Goal: Task Accomplishment & Management: Complete application form

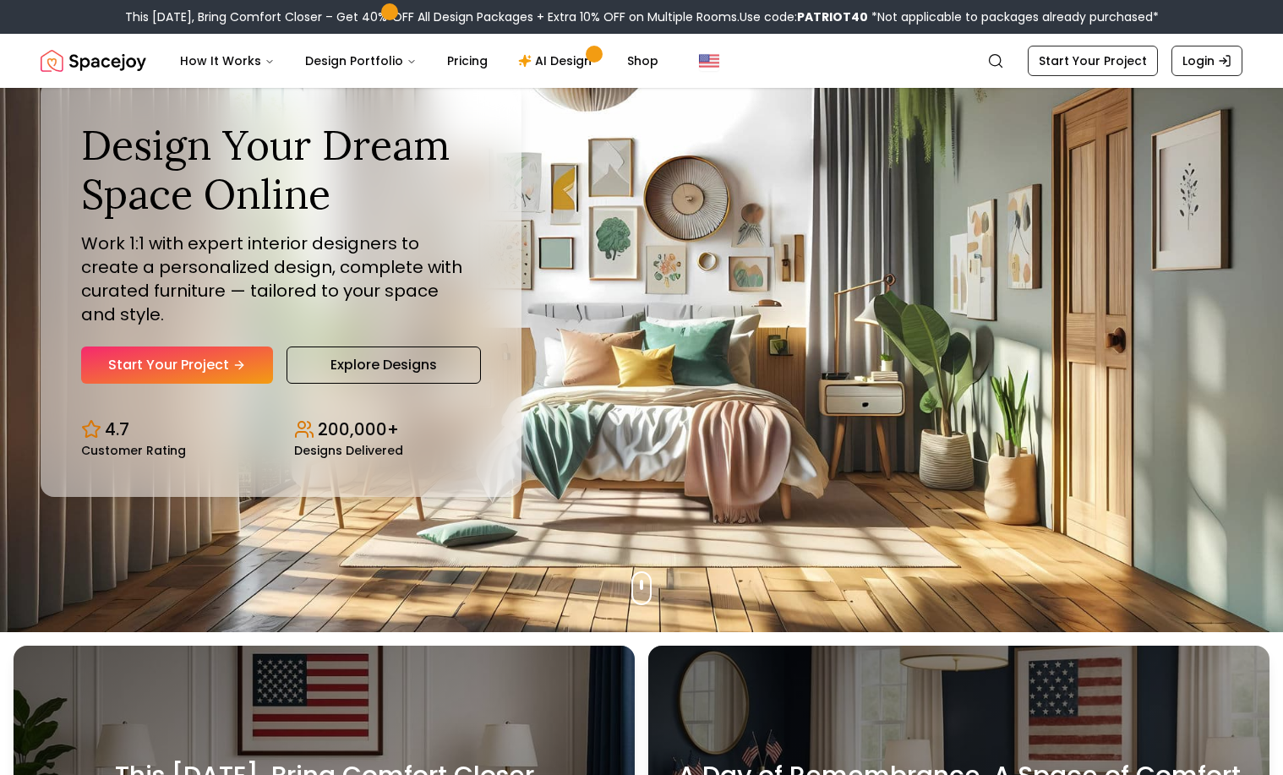
scroll to position [134, 0]
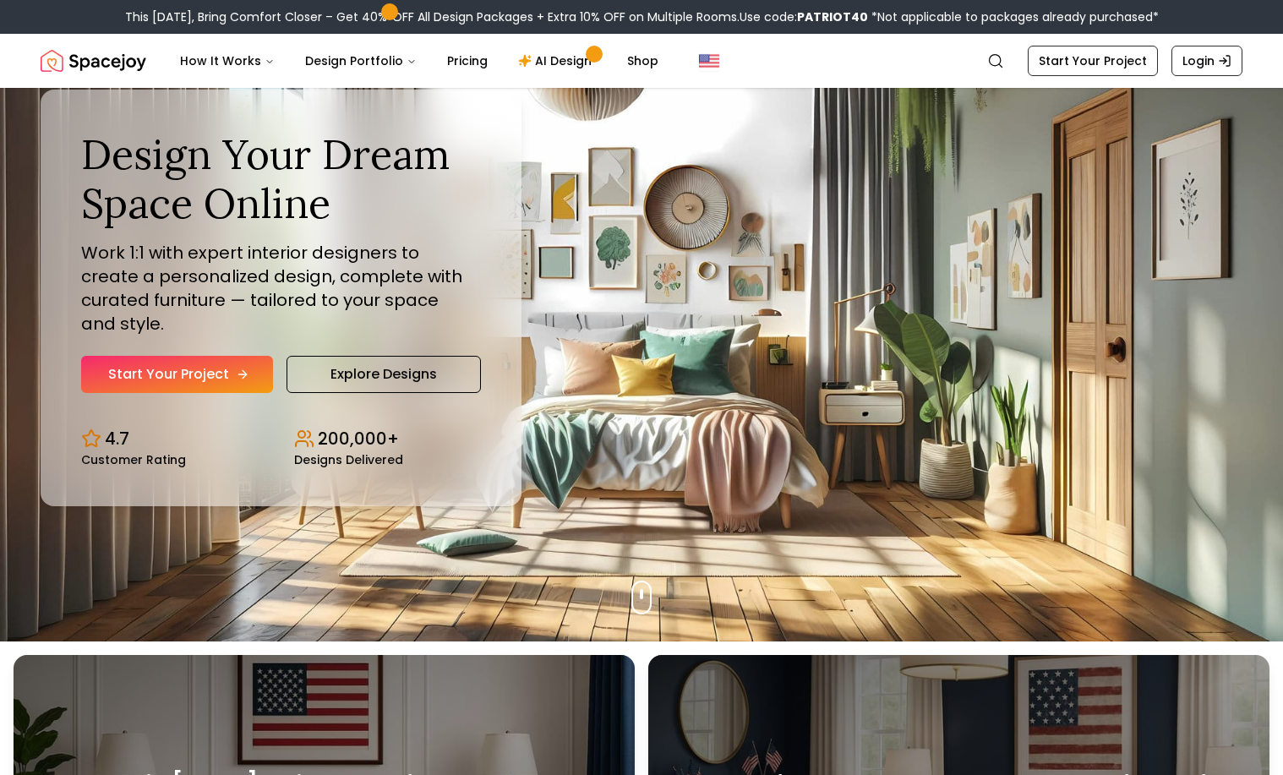
click at [205, 365] on link "Start Your Project" at bounding box center [177, 374] width 192 height 37
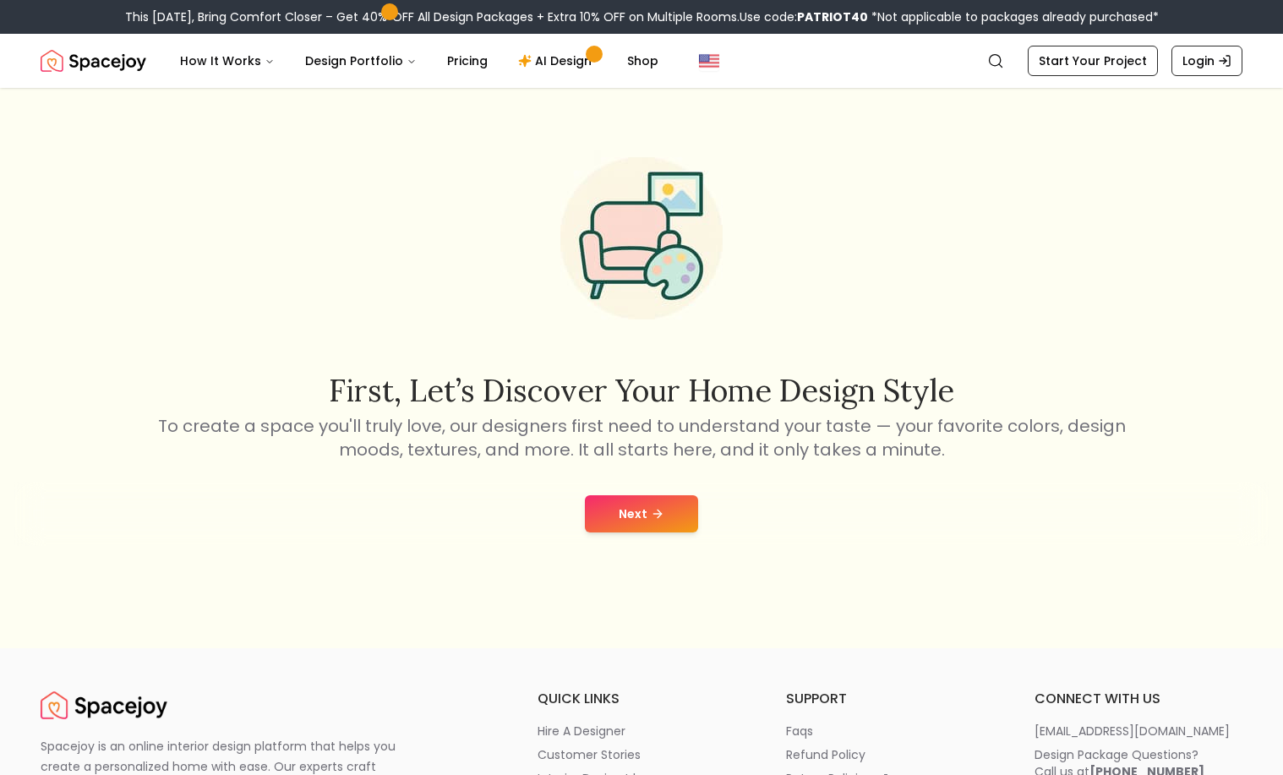
scroll to position [63, 0]
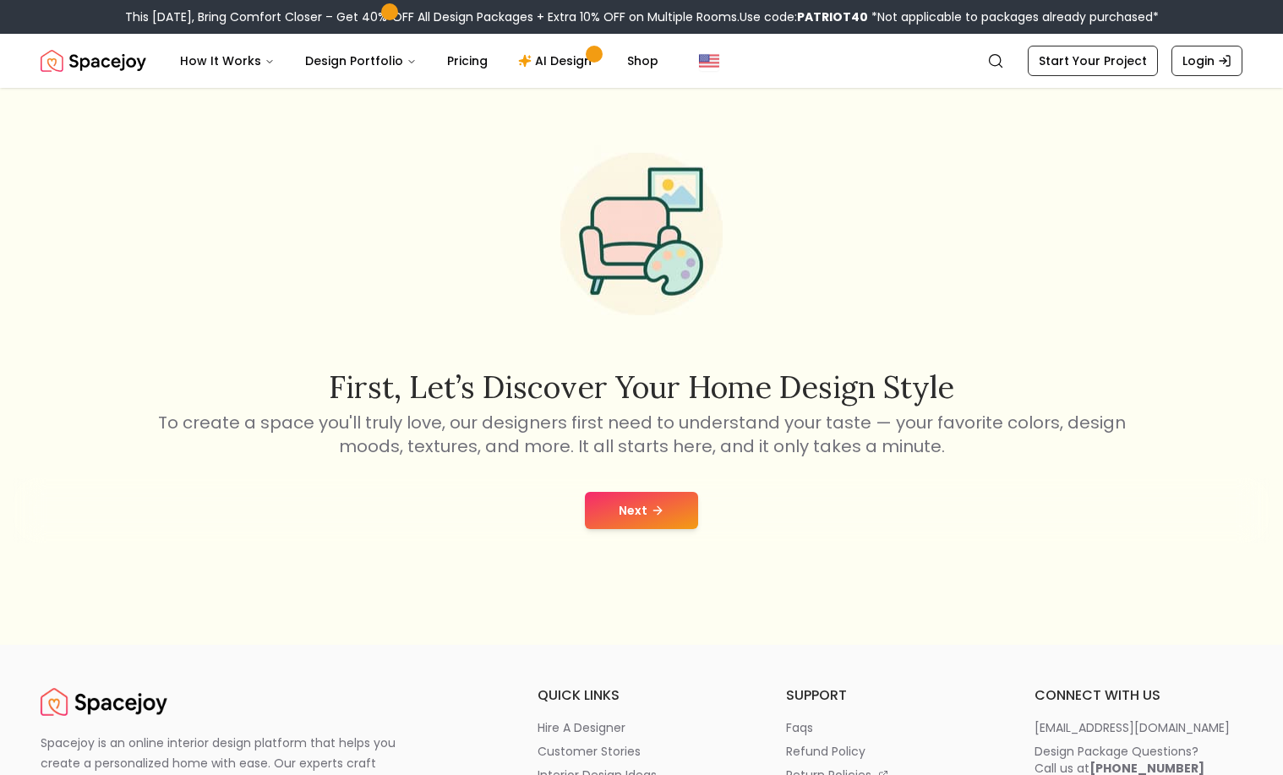
click at [660, 511] on icon at bounding box center [660, 510] width 4 height 8
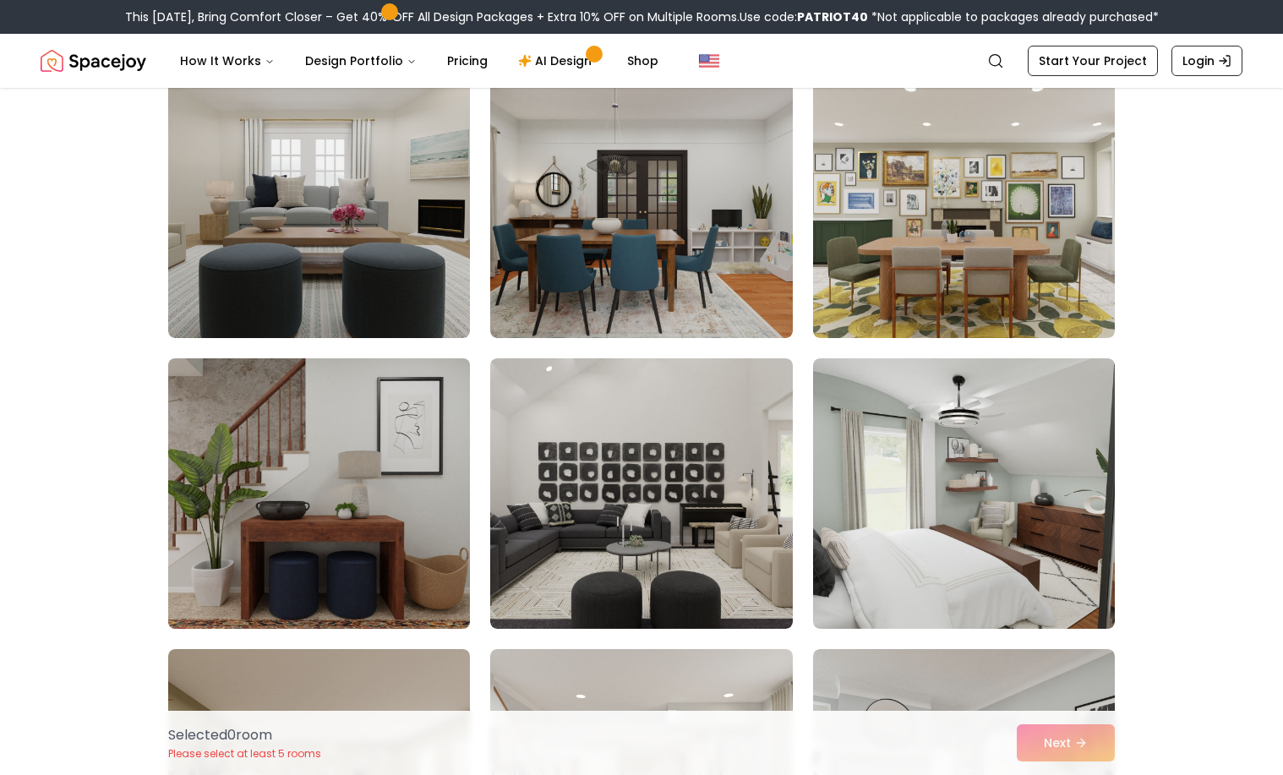
scroll to position [167, 0]
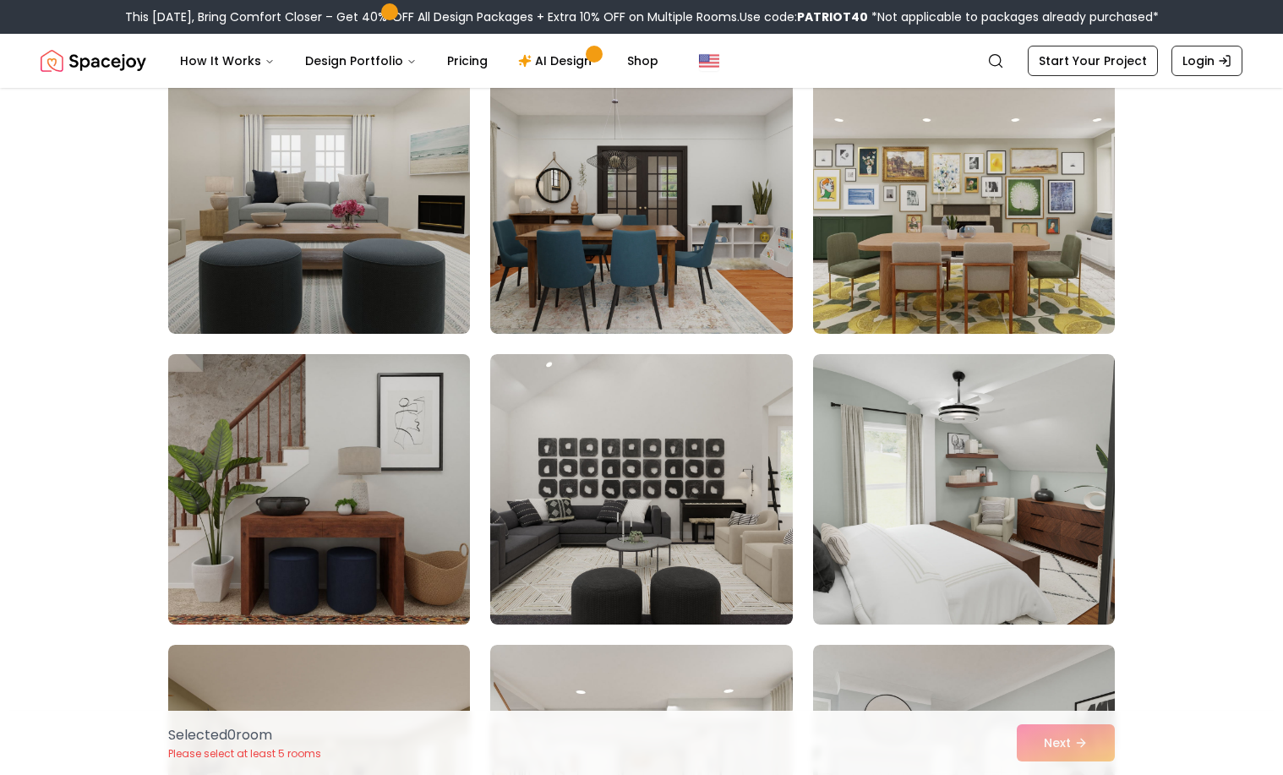
click at [364, 550] on img at bounding box center [319, 489] width 317 height 284
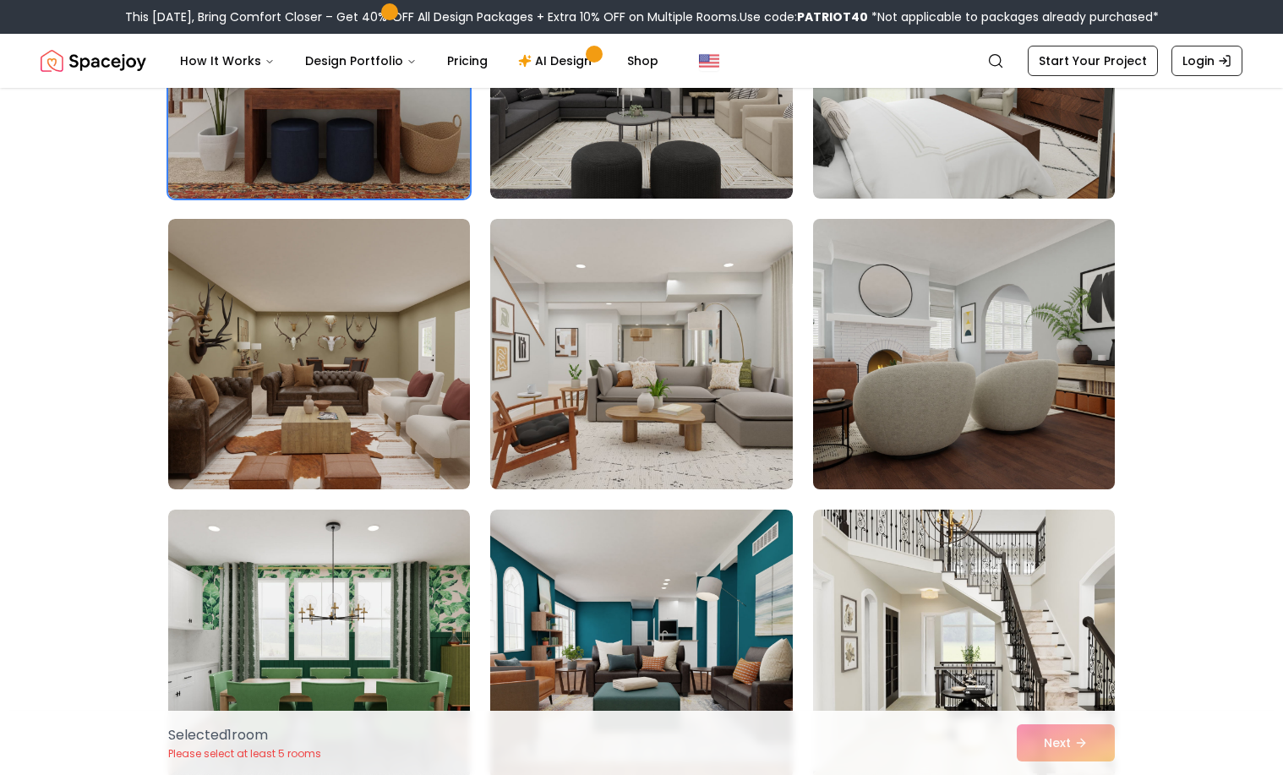
scroll to position [620, 0]
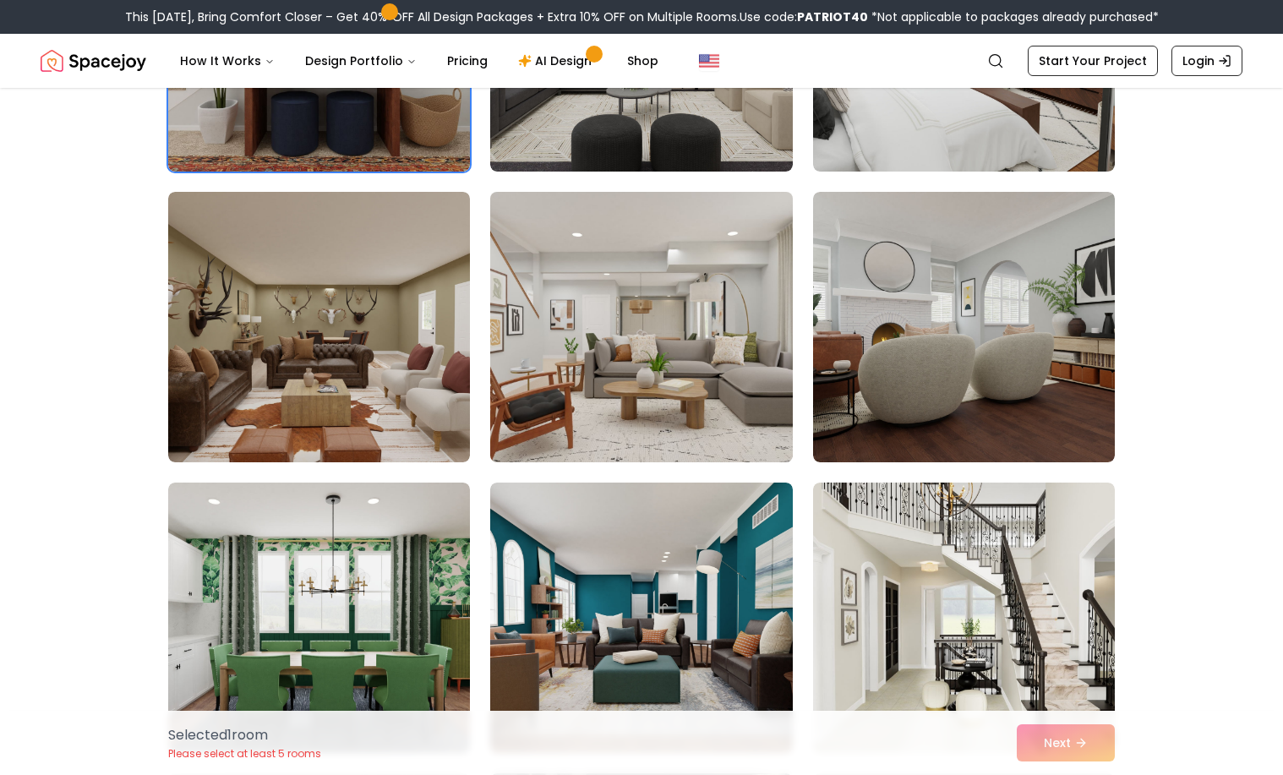
click at [708, 402] on img at bounding box center [641, 327] width 317 height 284
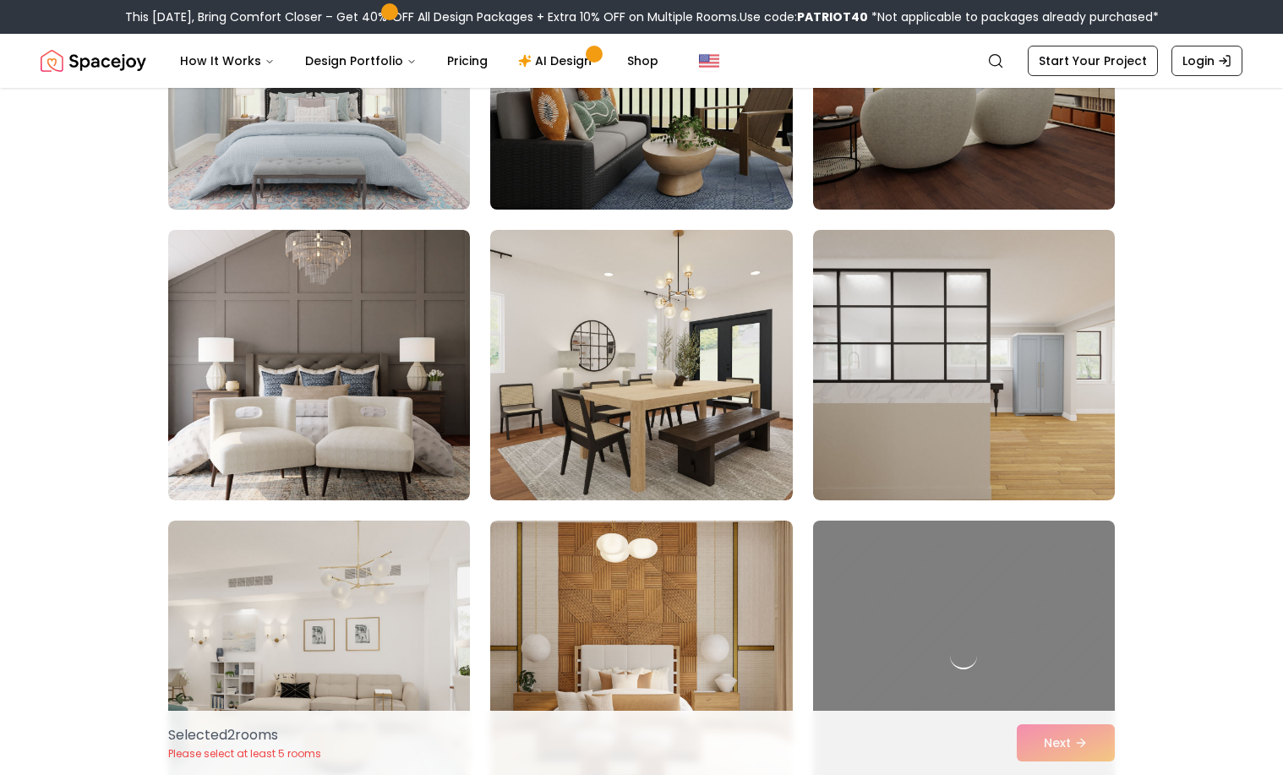
scroll to position [1457, 0]
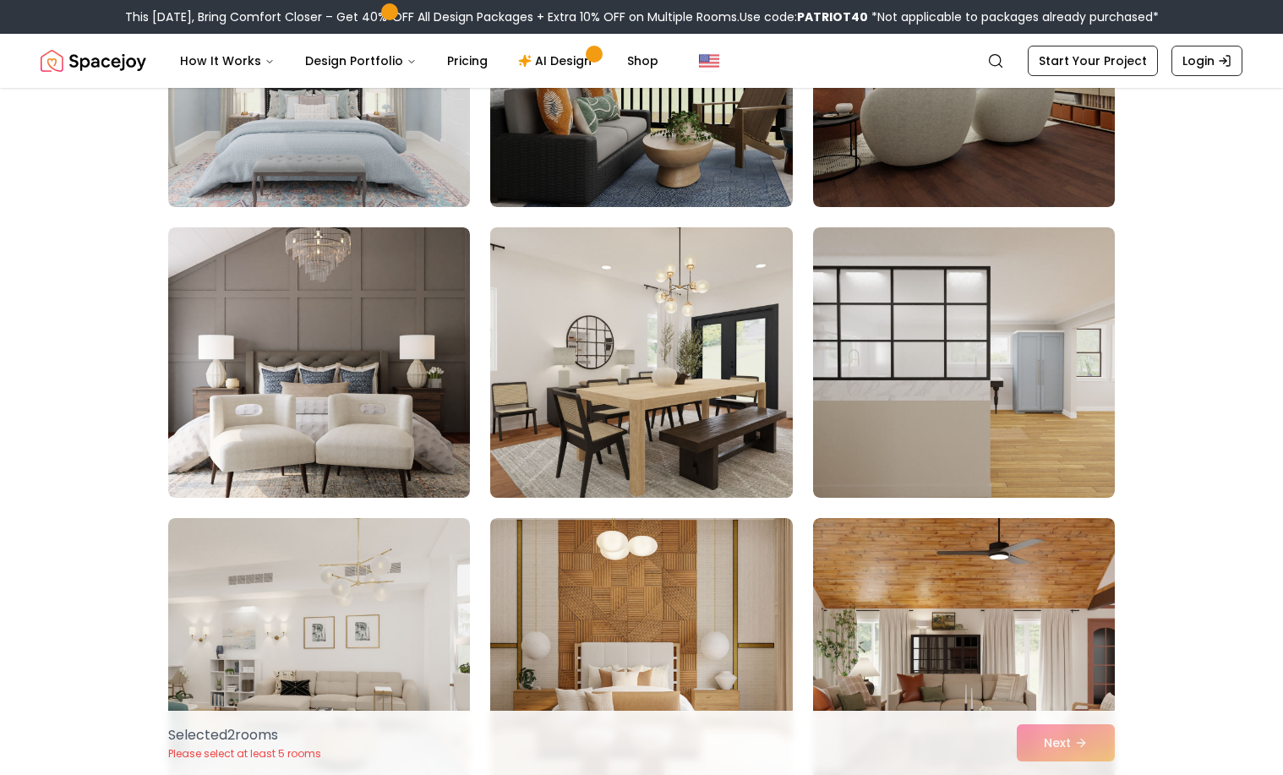
click at [731, 418] on img at bounding box center [641, 363] width 317 height 284
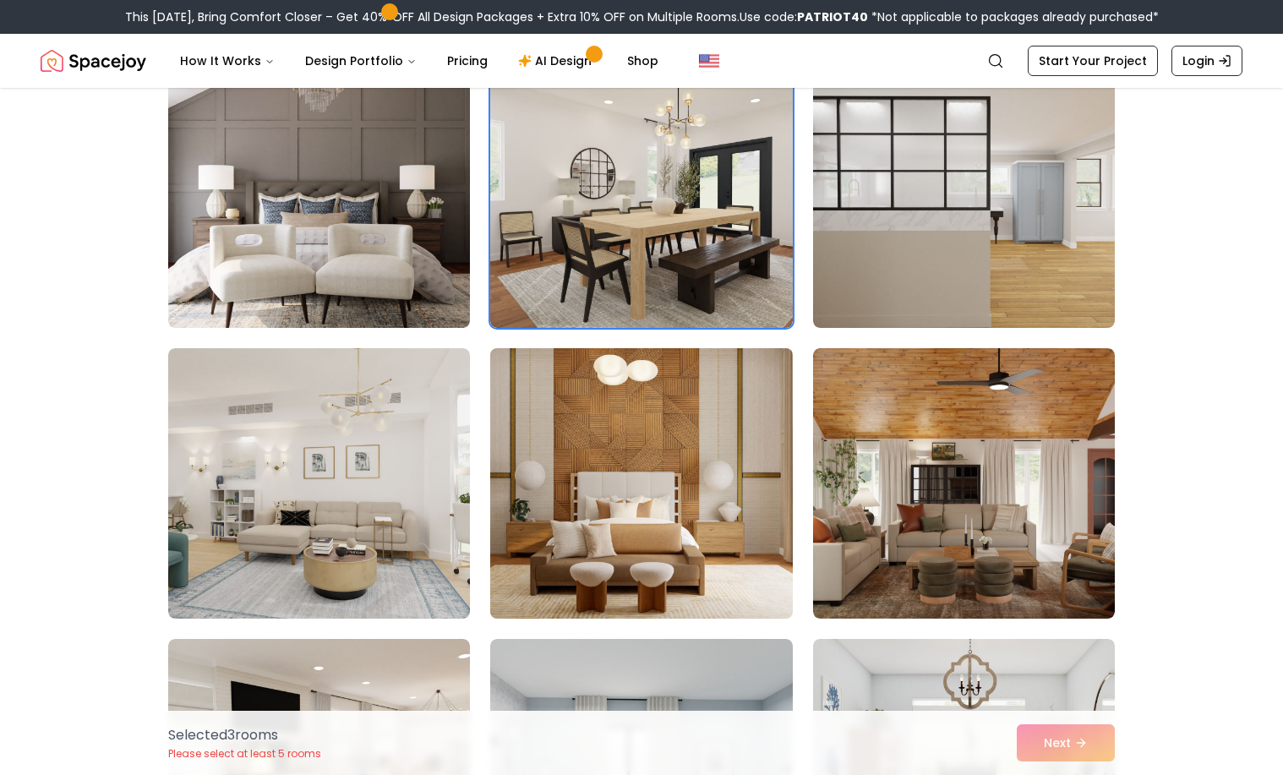
scroll to position [1628, 0]
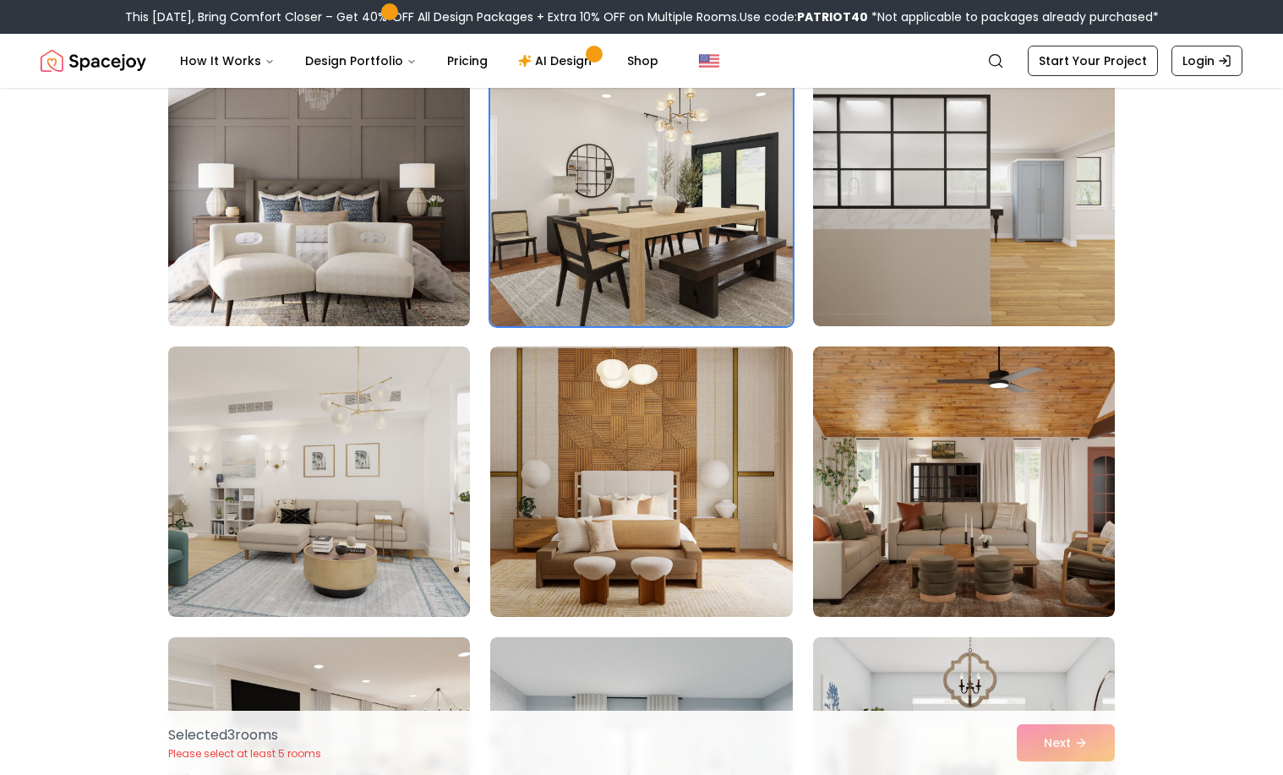
click at [723, 244] on img at bounding box center [641, 191] width 317 height 284
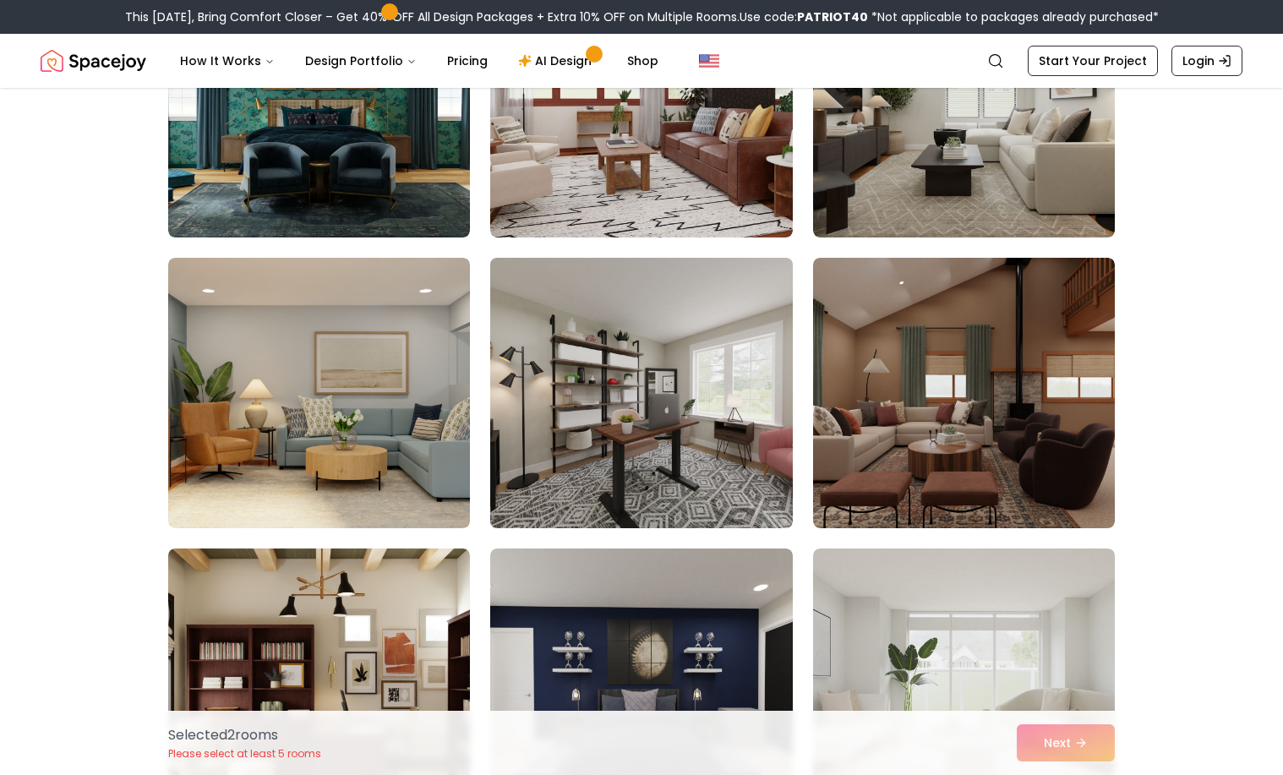
scroll to position [2593, 0]
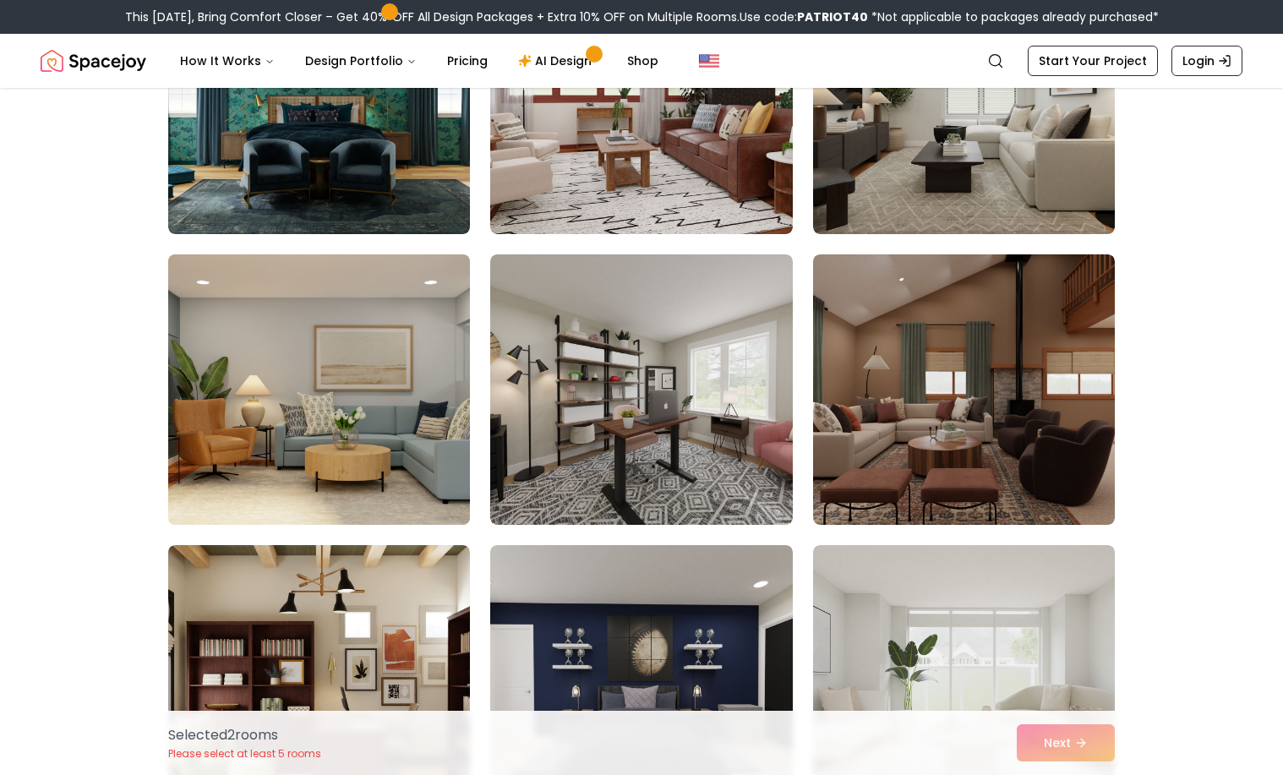
click at [391, 459] on img at bounding box center [319, 390] width 317 height 284
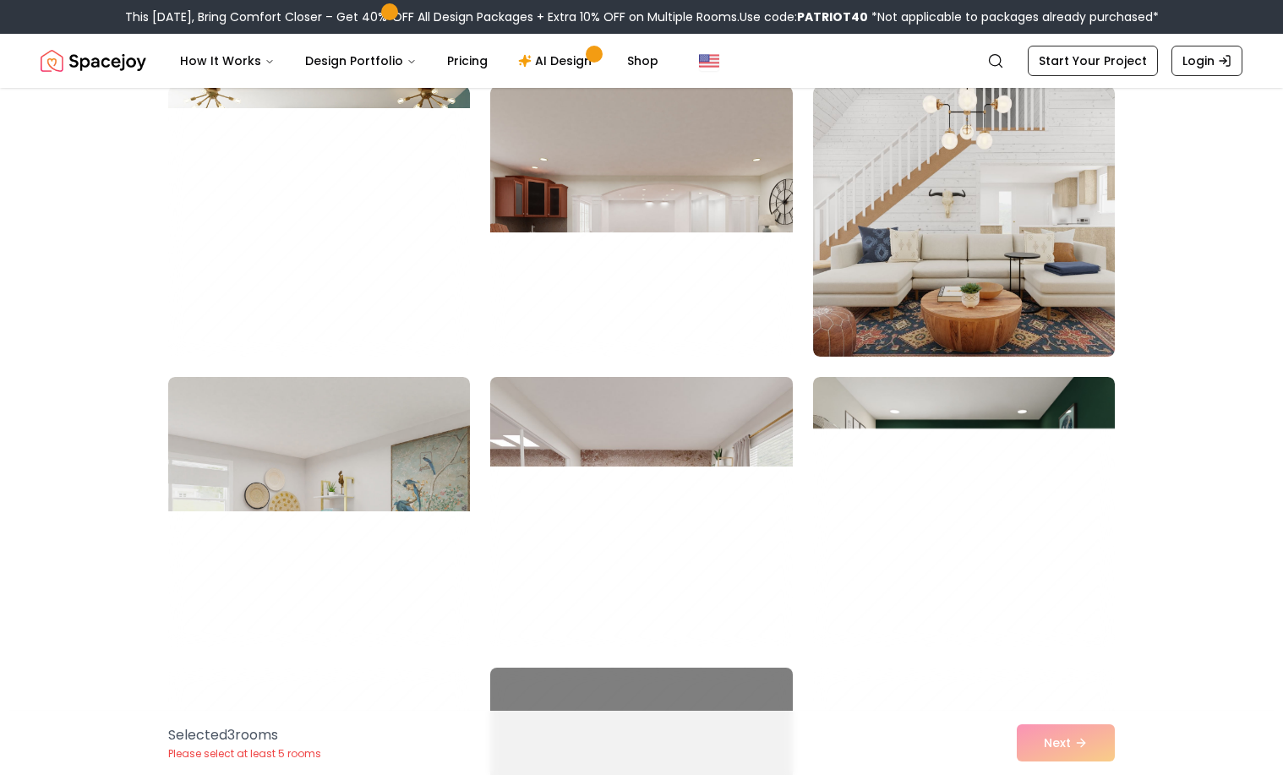
scroll to position [5380, 0]
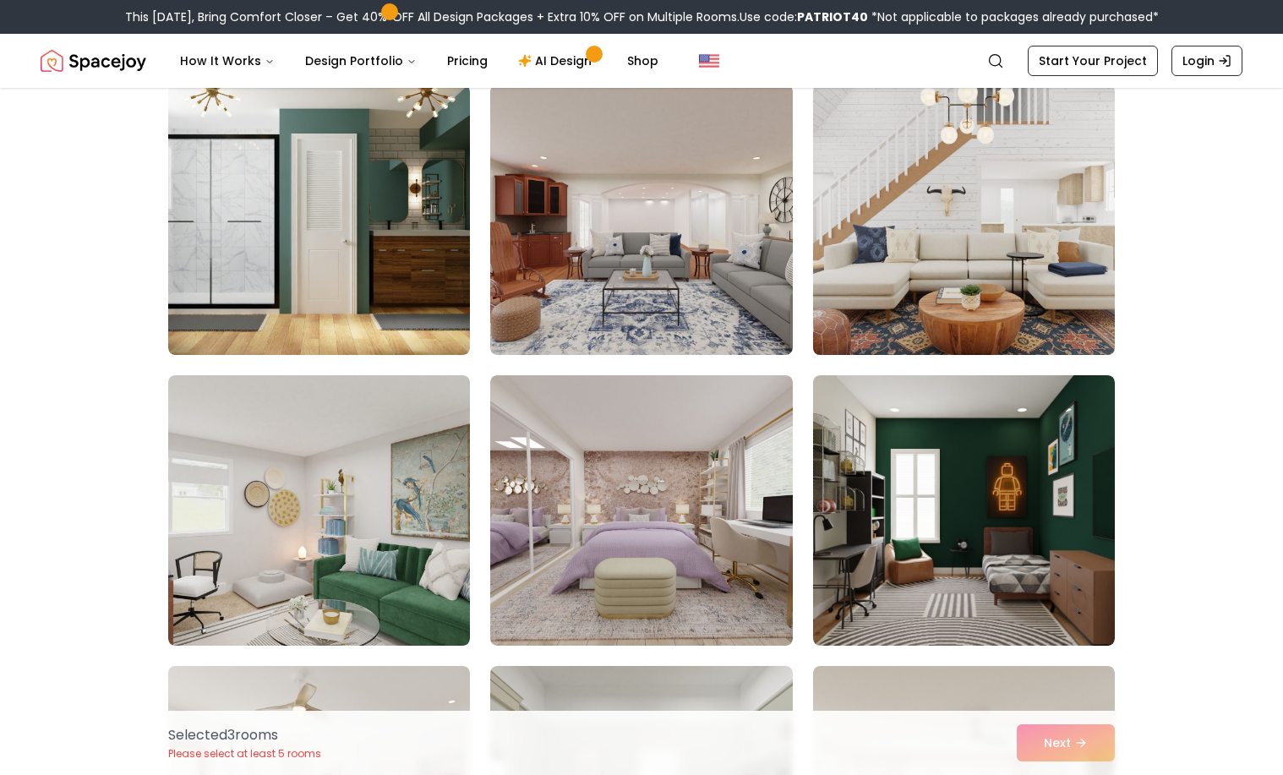
click at [965, 229] on img at bounding box center [964, 220] width 317 height 284
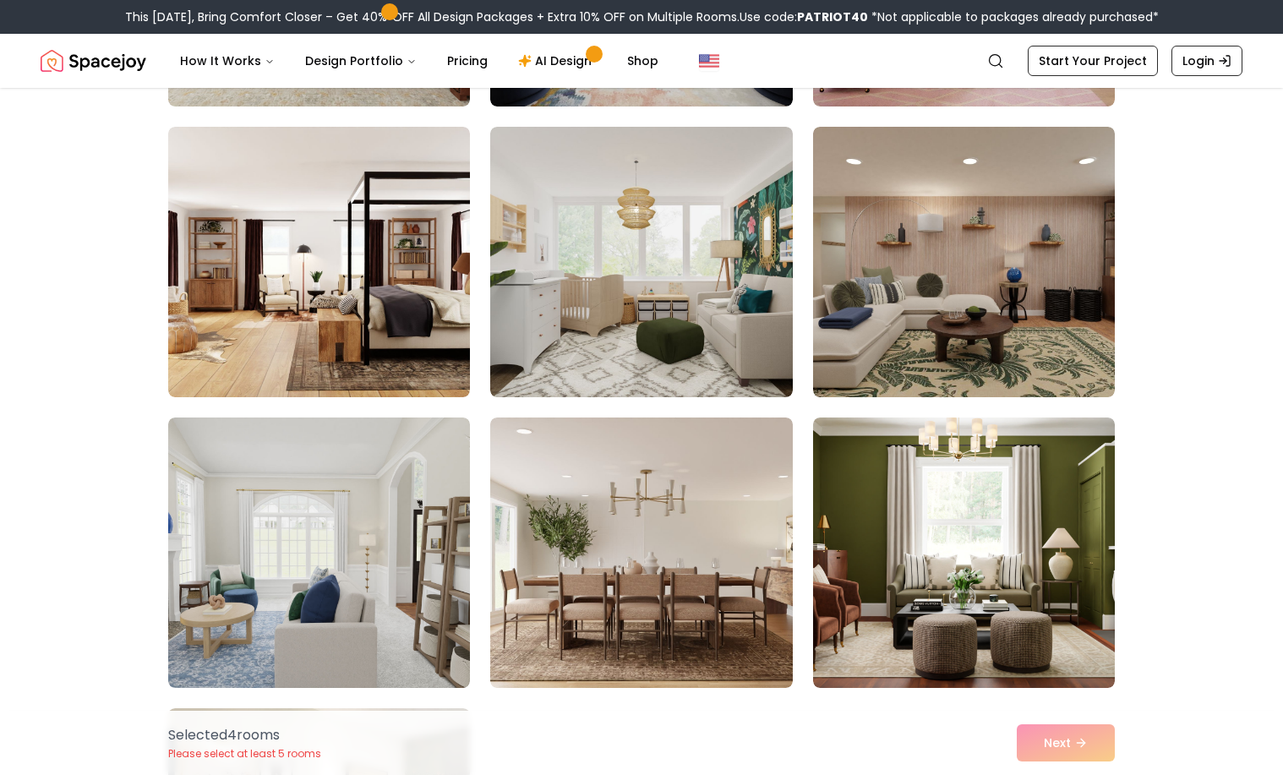
scroll to position [9132, 0]
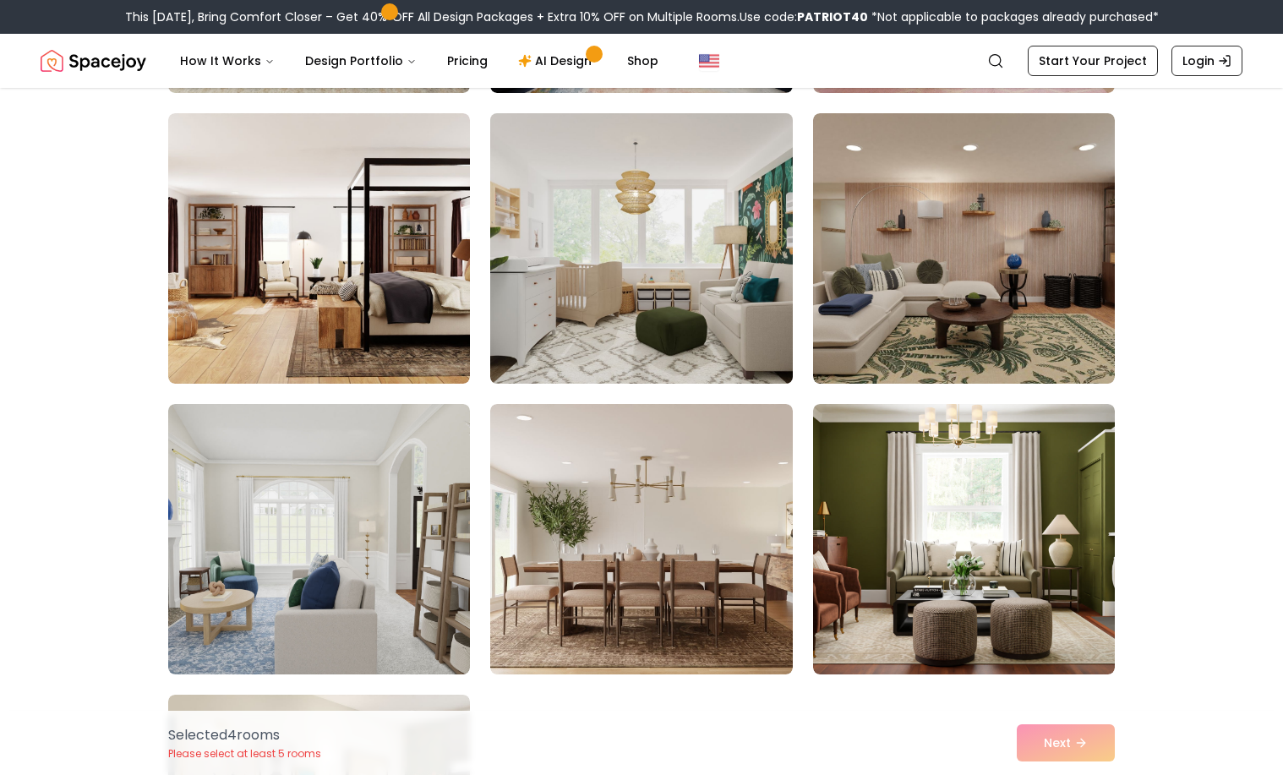
click at [658, 292] on img at bounding box center [641, 249] width 317 height 284
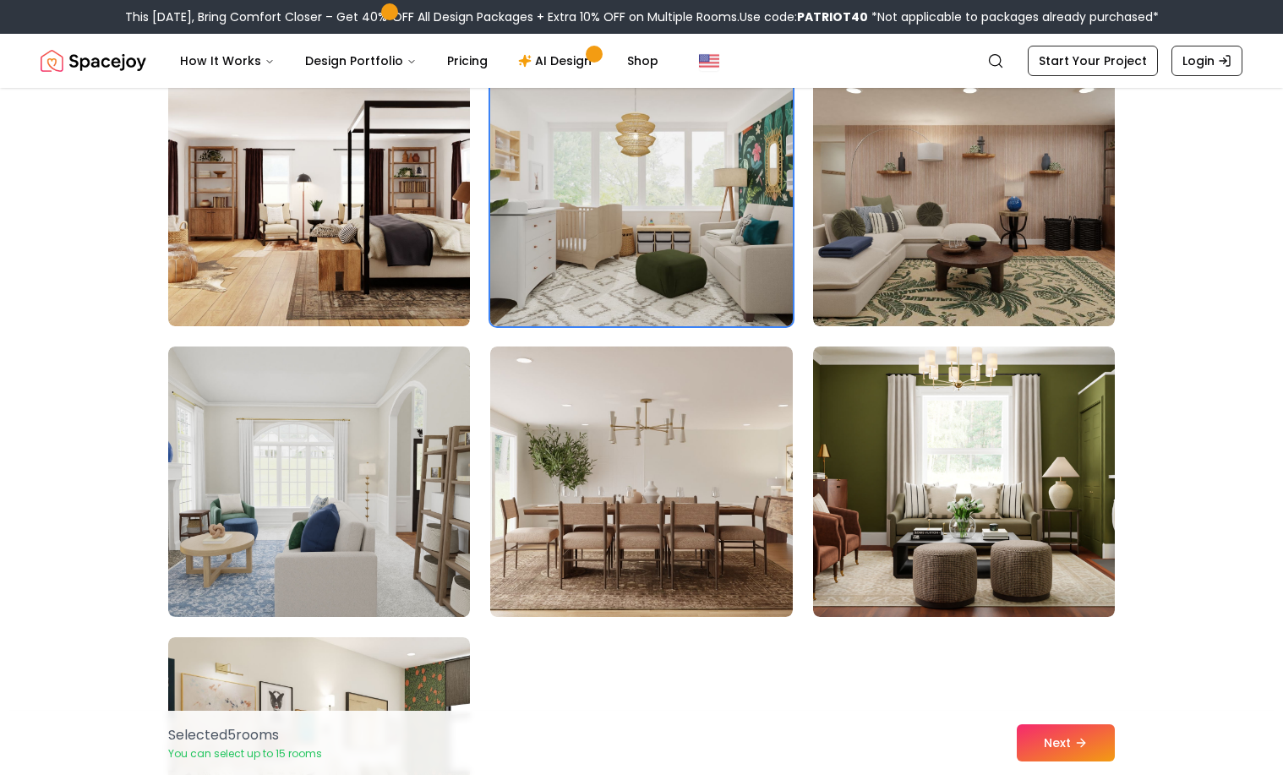
scroll to position [9201, 0]
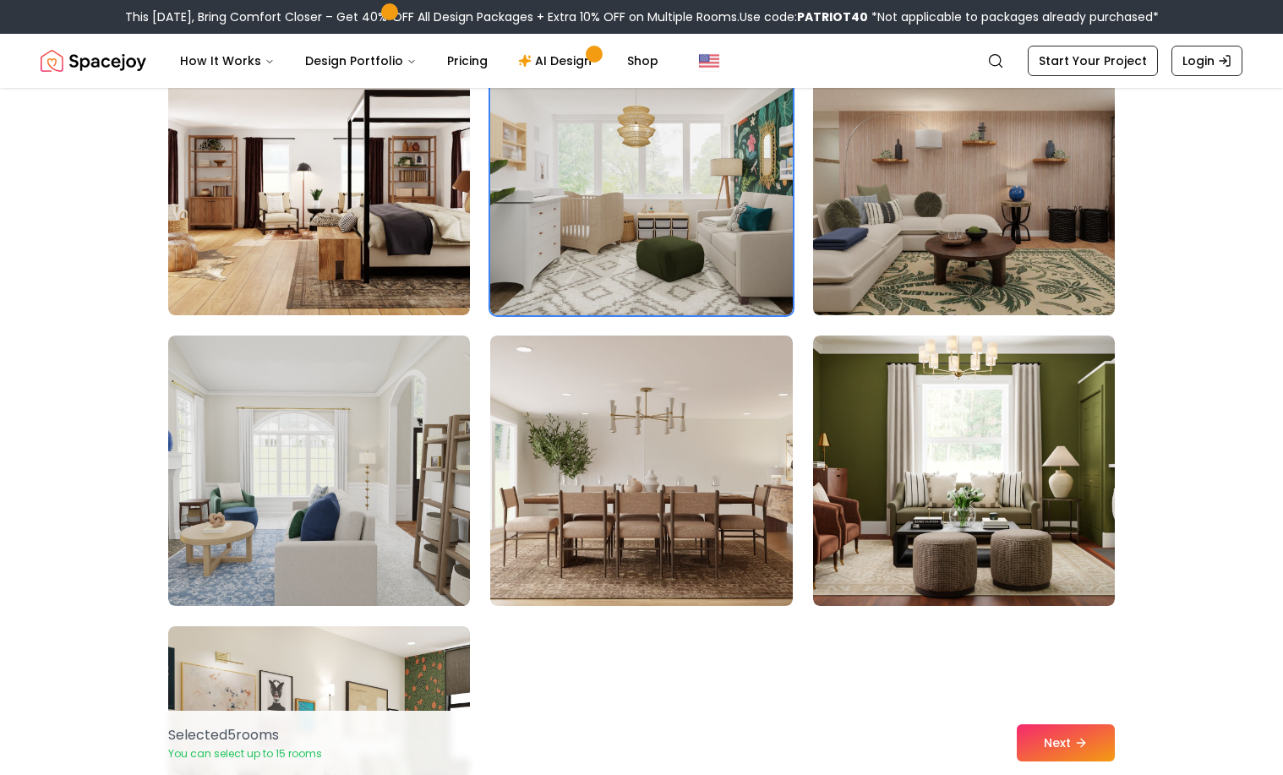
click at [939, 202] on img at bounding box center [964, 180] width 317 height 284
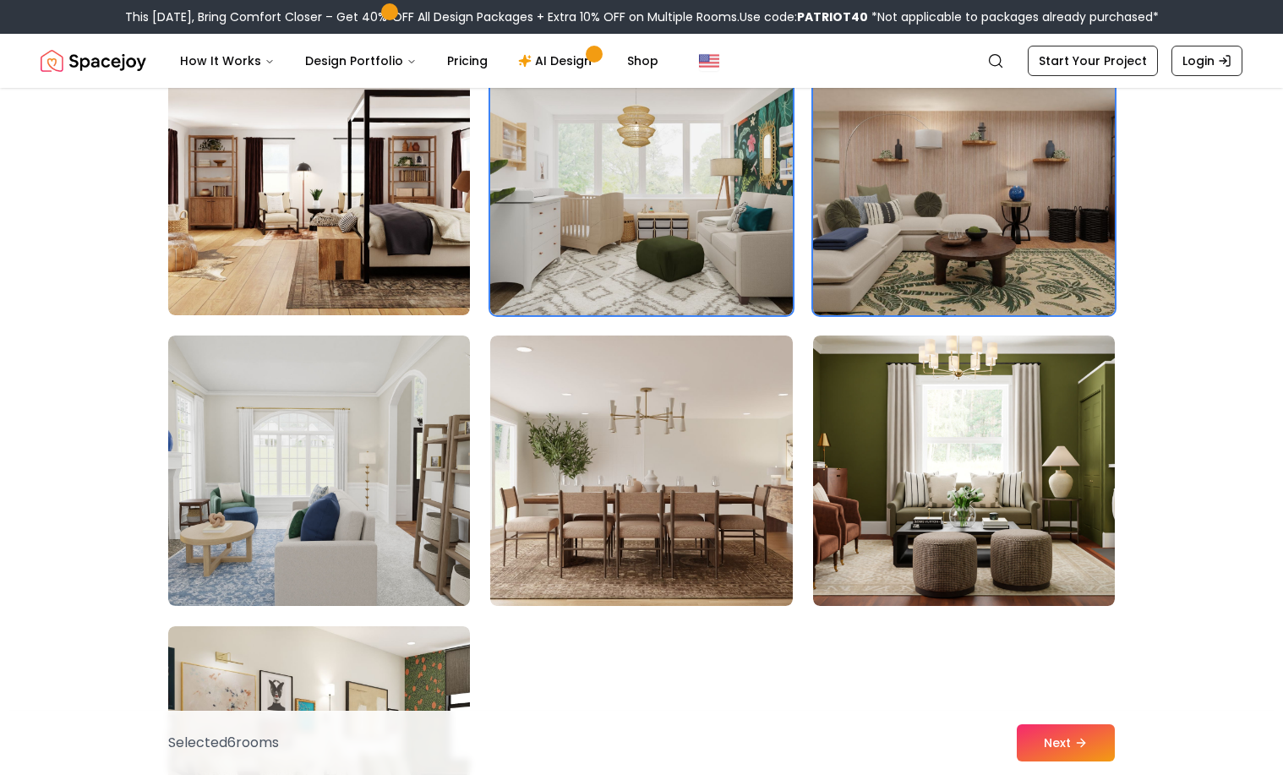
click at [939, 202] on img at bounding box center [964, 180] width 317 height 284
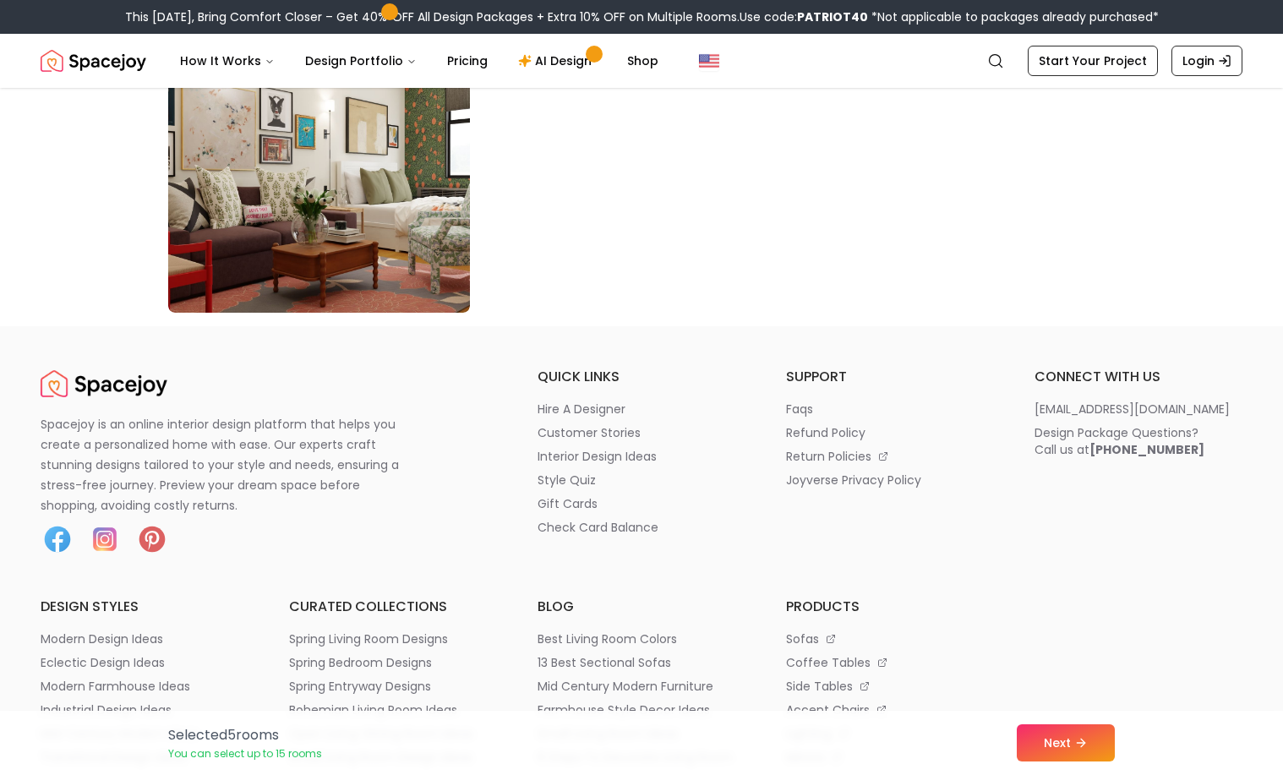
scroll to position [9818, 0]
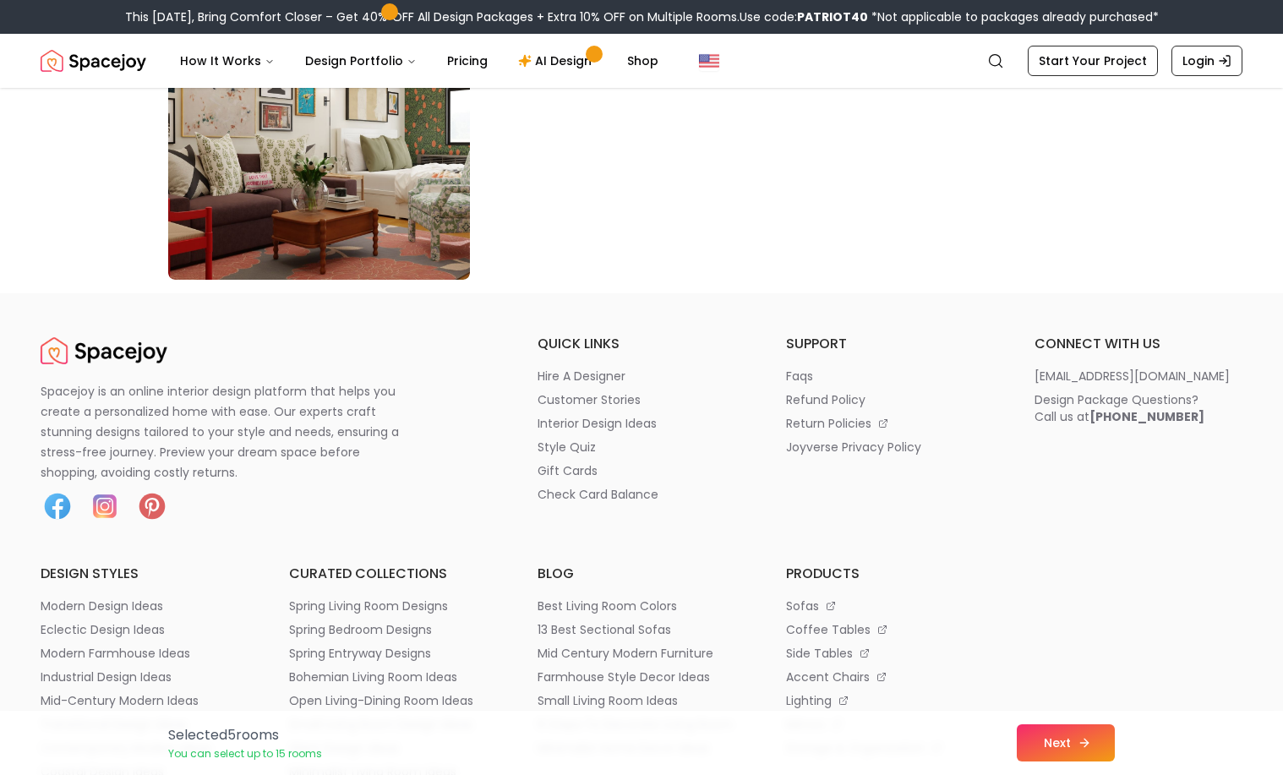
click at [1062, 740] on button "Next" at bounding box center [1066, 743] width 98 height 37
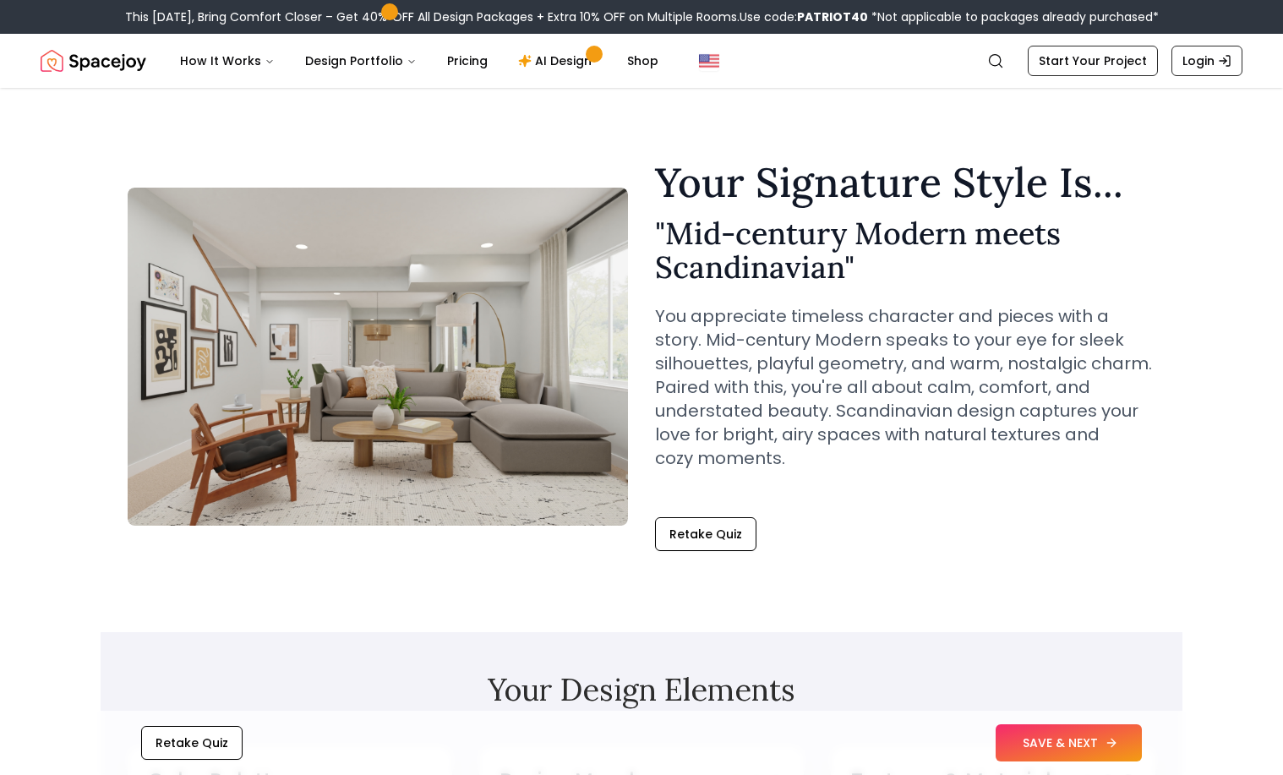
click at [1023, 741] on button "SAVE & NEXT" at bounding box center [1069, 743] width 146 height 37
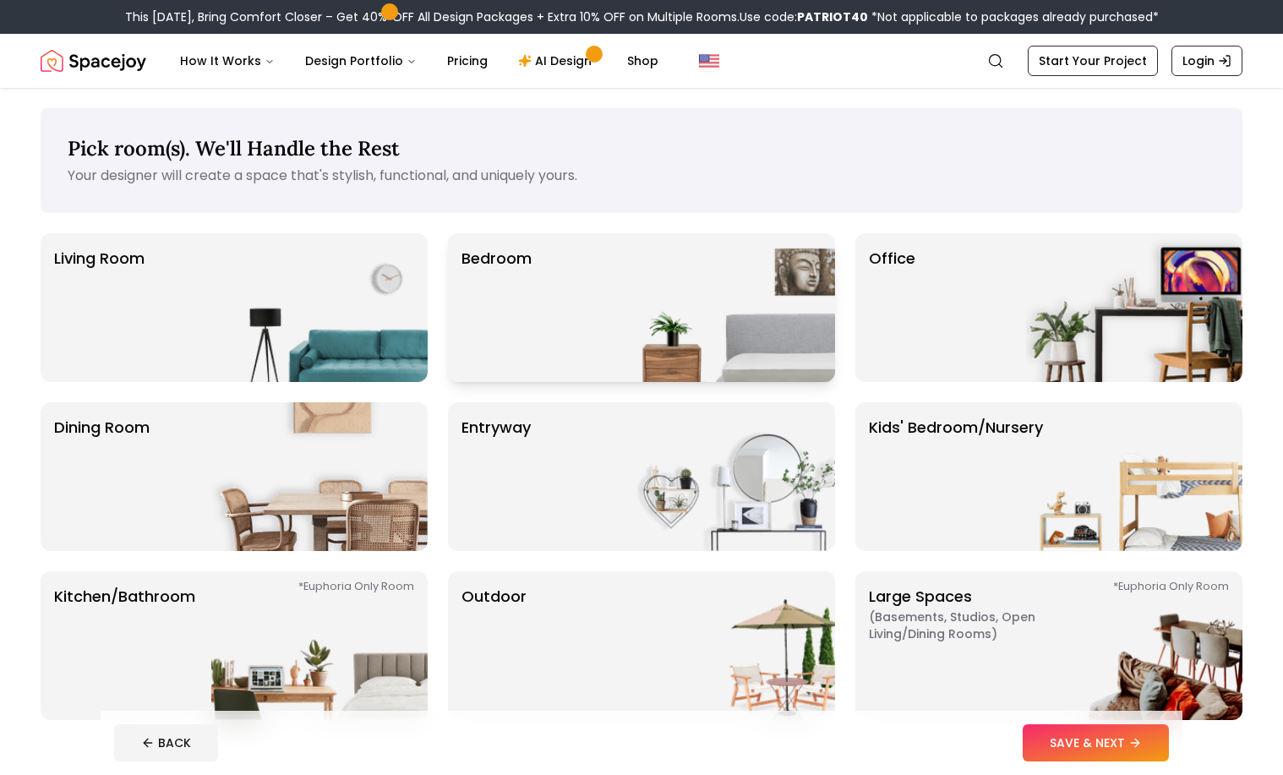
click at [694, 324] on img at bounding box center [727, 307] width 216 height 149
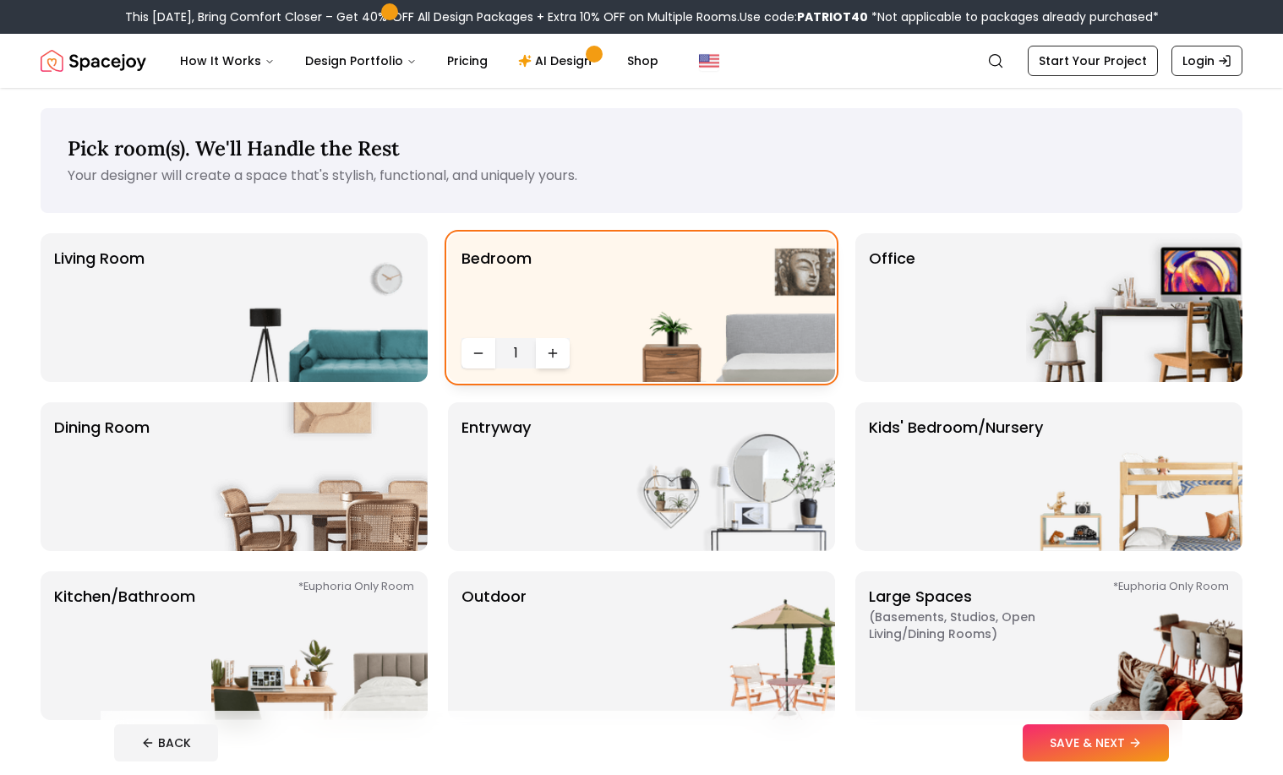
click at [548, 354] on icon "Increase quantity" at bounding box center [553, 354] width 14 height 14
click at [466, 352] on button "Decrease quantity" at bounding box center [479, 353] width 34 height 30
click at [353, 314] on img at bounding box center [319, 307] width 216 height 149
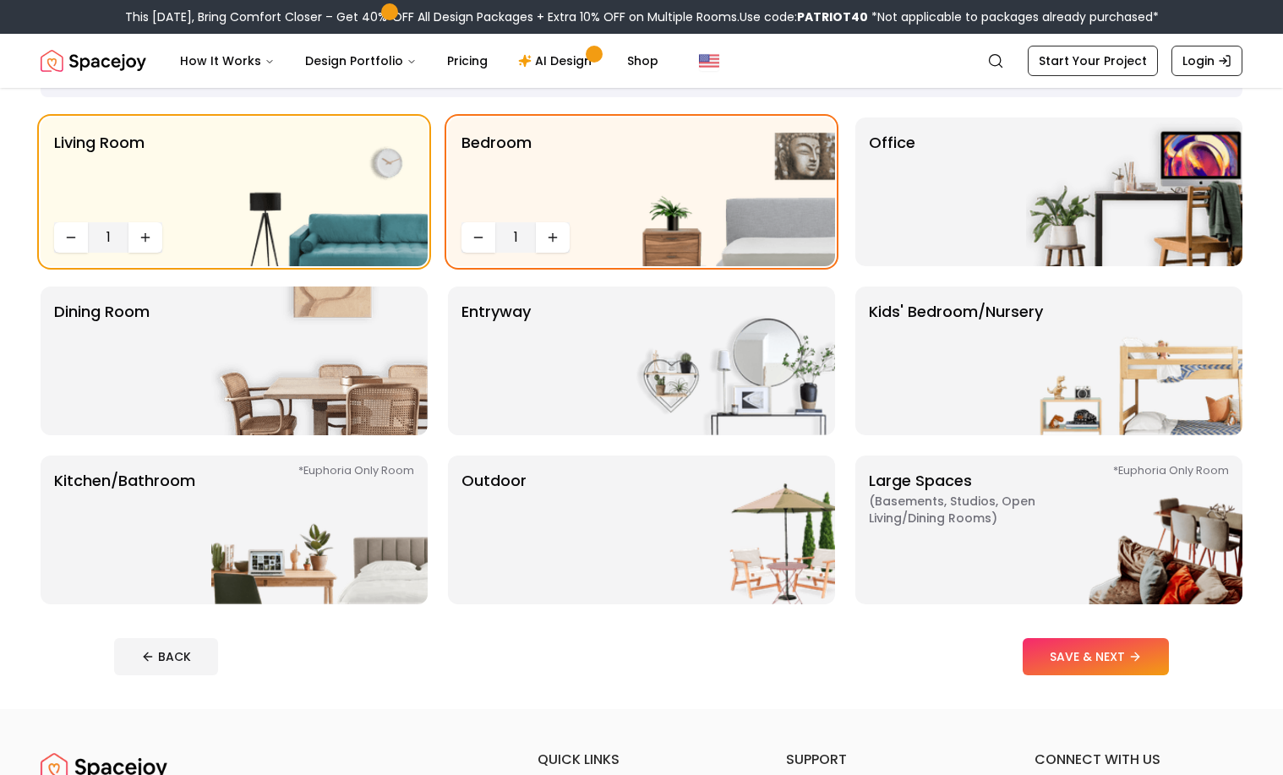
scroll to position [118, 0]
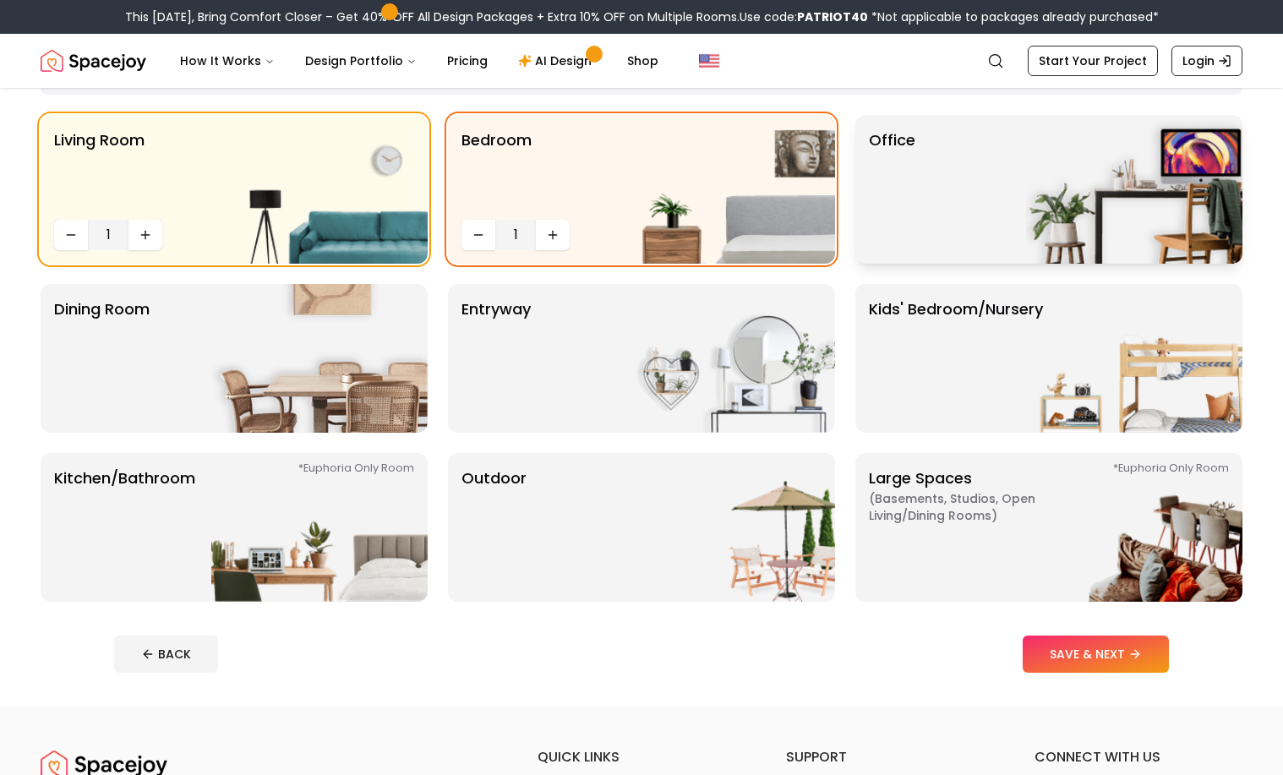
click at [1019, 222] on div "Office" at bounding box center [1049, 189] width 387 height 149
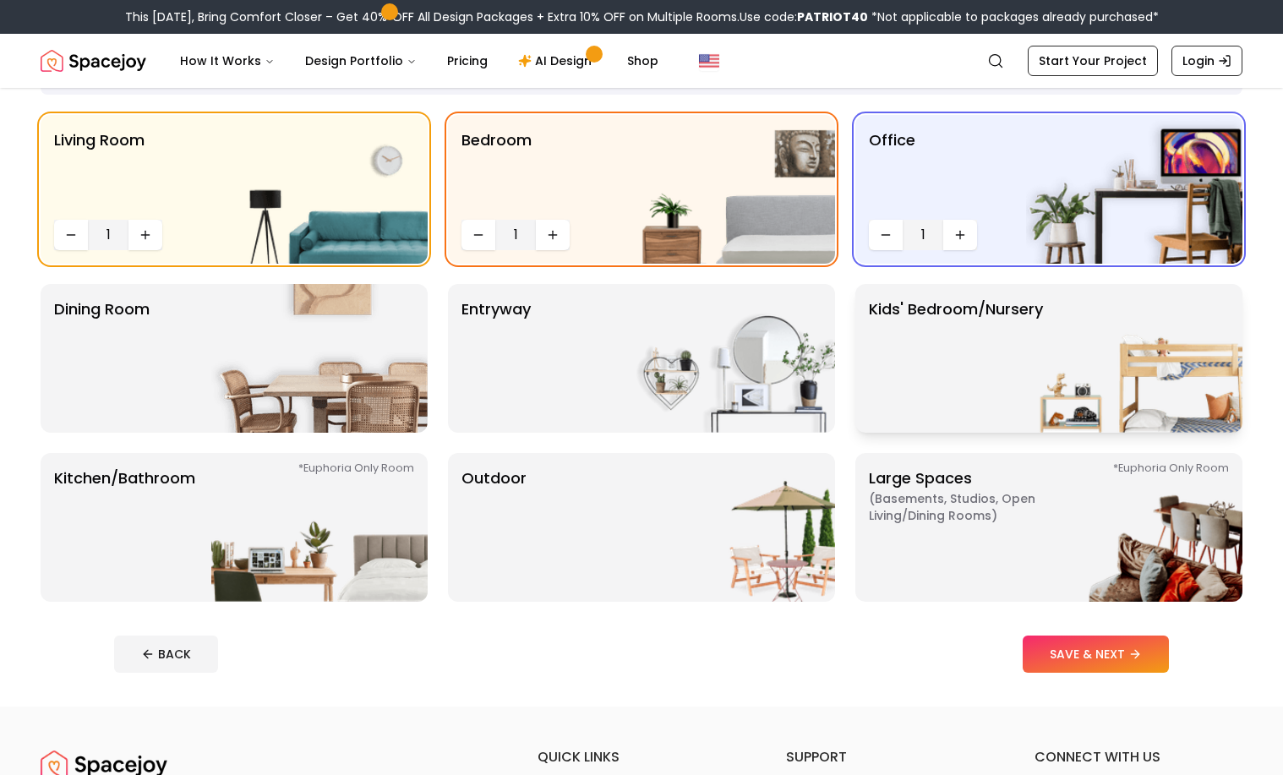
click at [987, 367] on p "Kids' Bedroom/Nursery" at bounding box center [956, 359] width 174 height 122
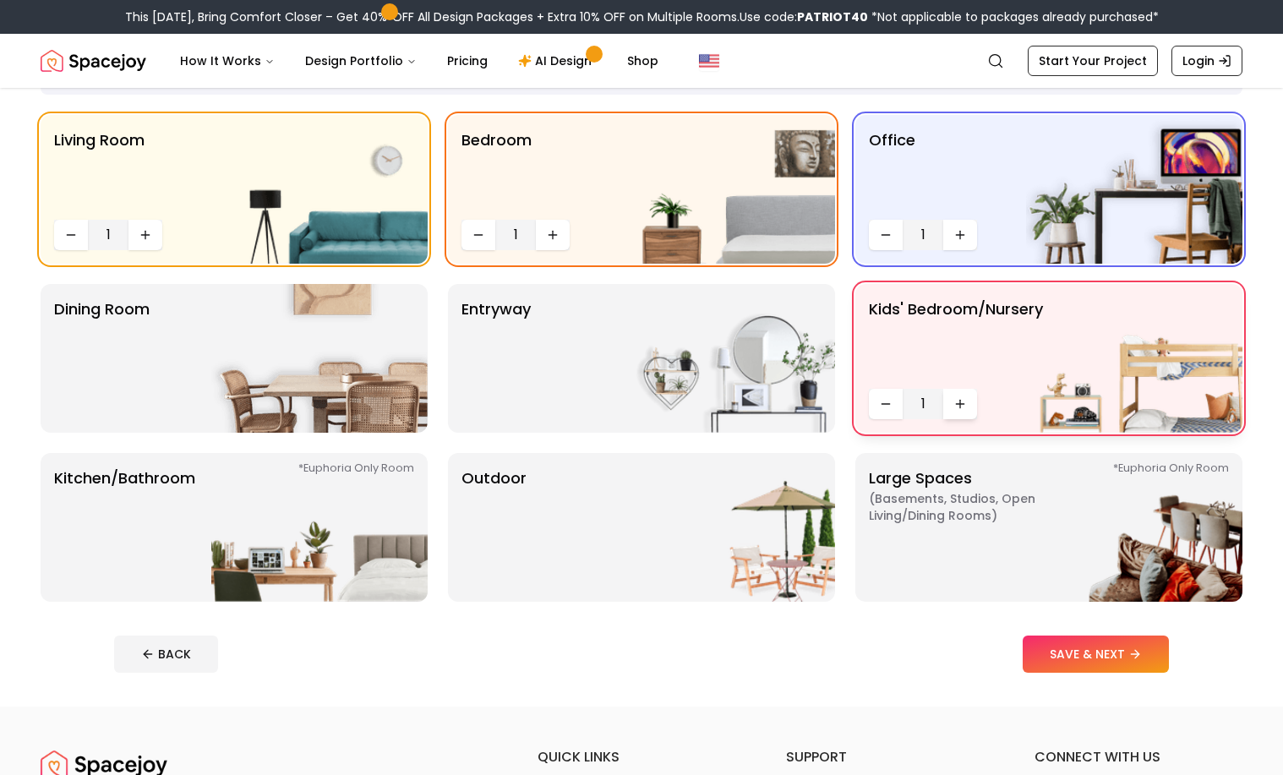
click at [952, 411] on button "Increase quantity" at bounding box center [961, 404] width 34 height 30
click at [252, 519] on img at bounding box center [319, 527] width 216 height 149
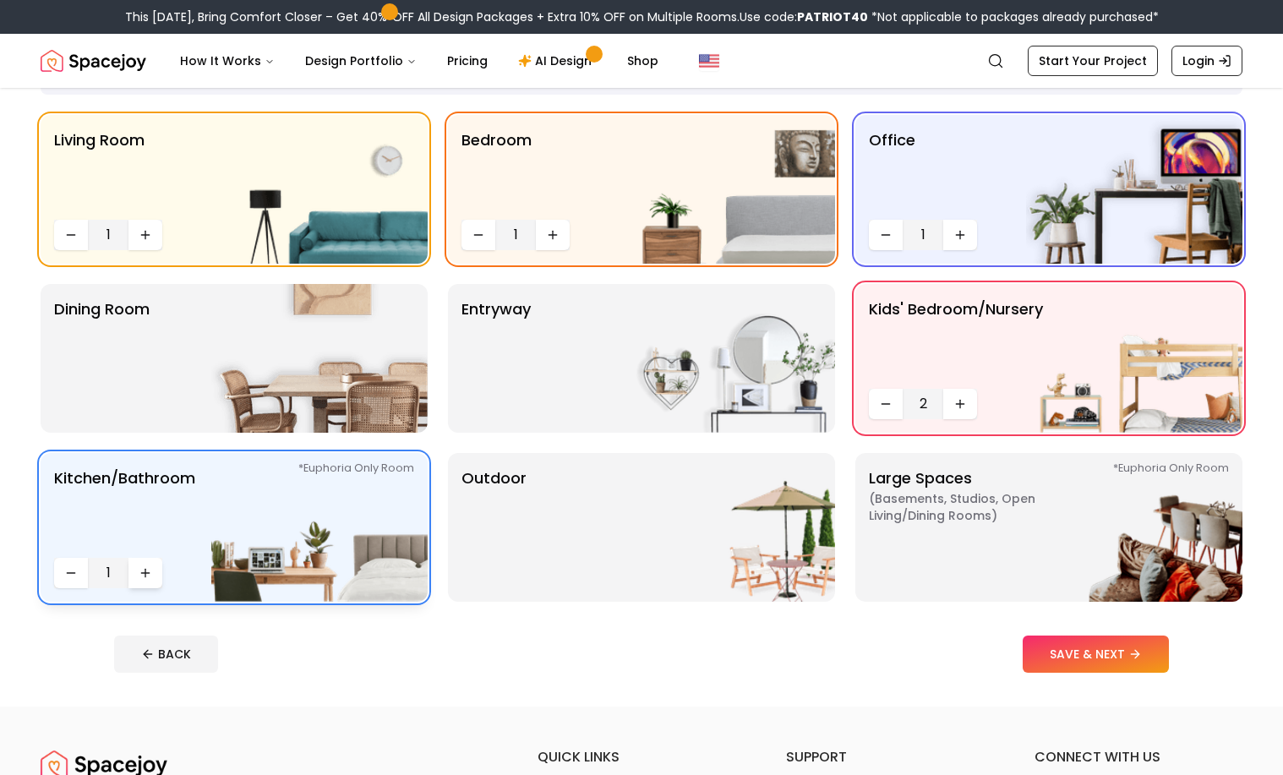
click at [152, 568] on button "Increase quantity" at bounding box center [146, 573] width 34 height 30
click at [150, 577] on icon "Increase quantity" at bounding box center [146, 573] width 14 height 14
click at [71, 568] on icon "Decrease quantity" at bounding box center [71, 573] width 14 height 14
click at [145, 577] on icon "Increase quantity" at bounding box center [145, 573] width 0 height 8
click at [967, 549] on p "Large Spaces ( Basements, Studios, Open living/dining rooms ) *Euphoria Only Ro…" at bounding box center [974, 528] width 211 height 122
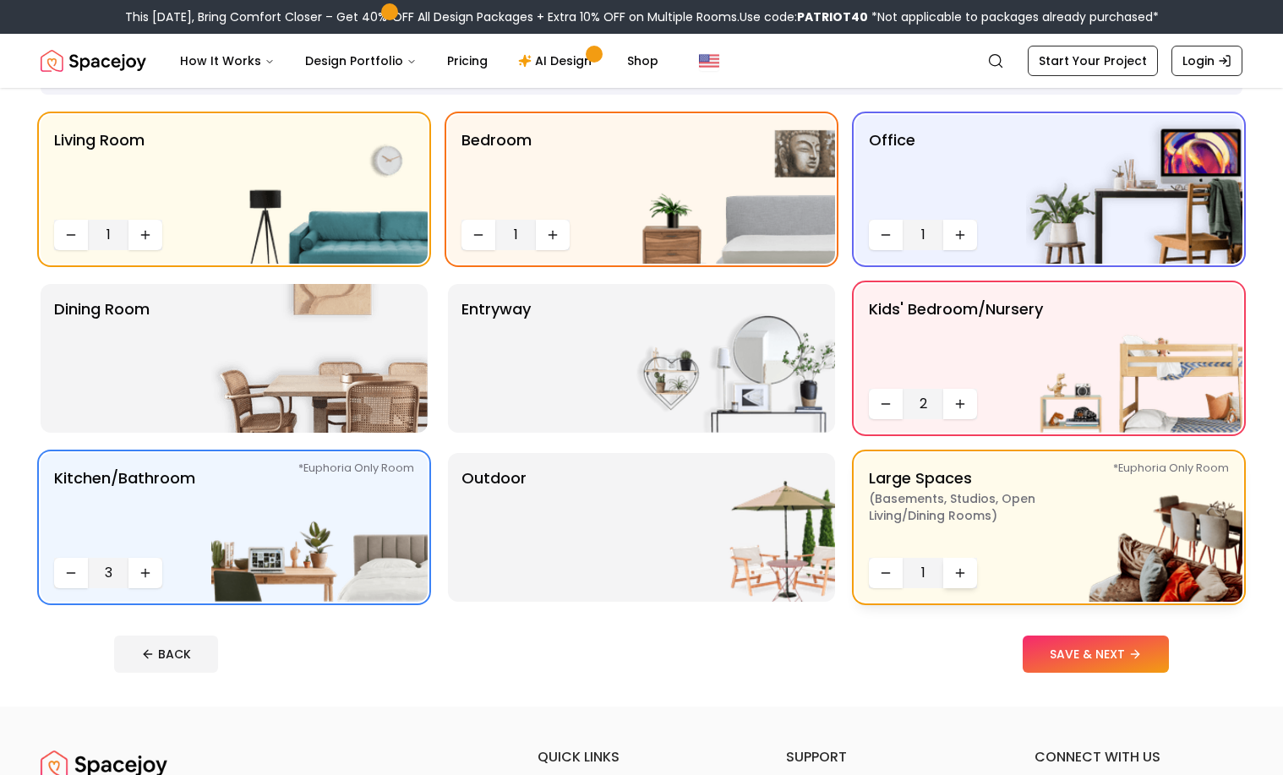
click at [959, 571] on icon "Increase quantity" at bounding box center [961, 573] width 14 height 14
click at [70, 233] on icon "Decrease quantity" at bounding box center [71, 235] width 14 height 14
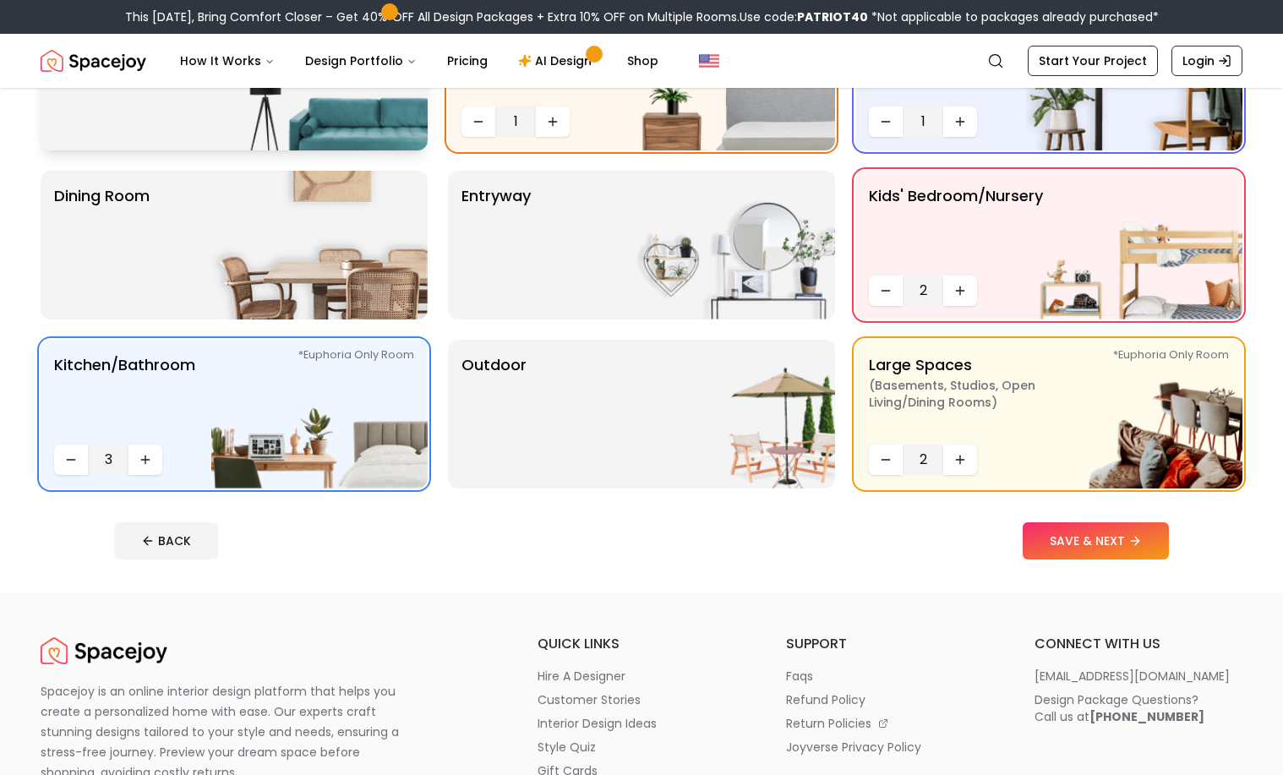
scroll to position [218, 0]
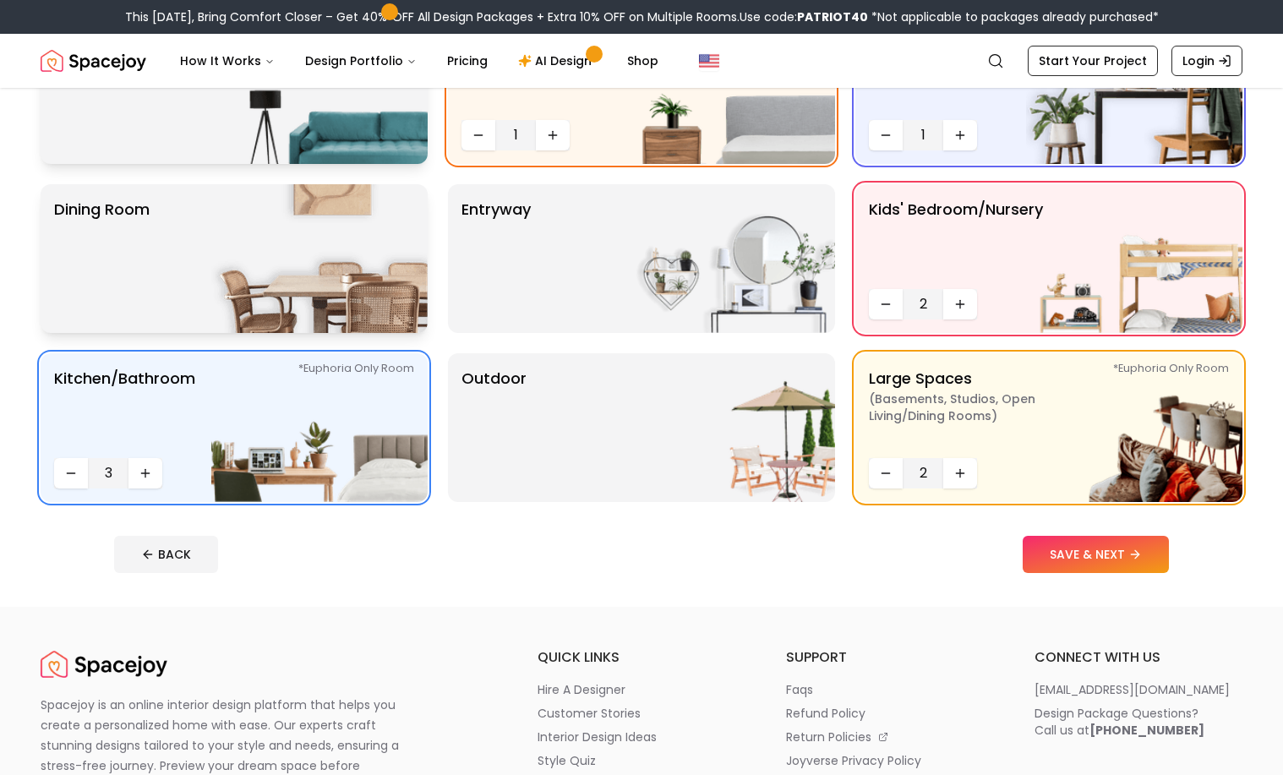
click at [315, 298] on img at bounding box center [319, 258] width 216 height 149
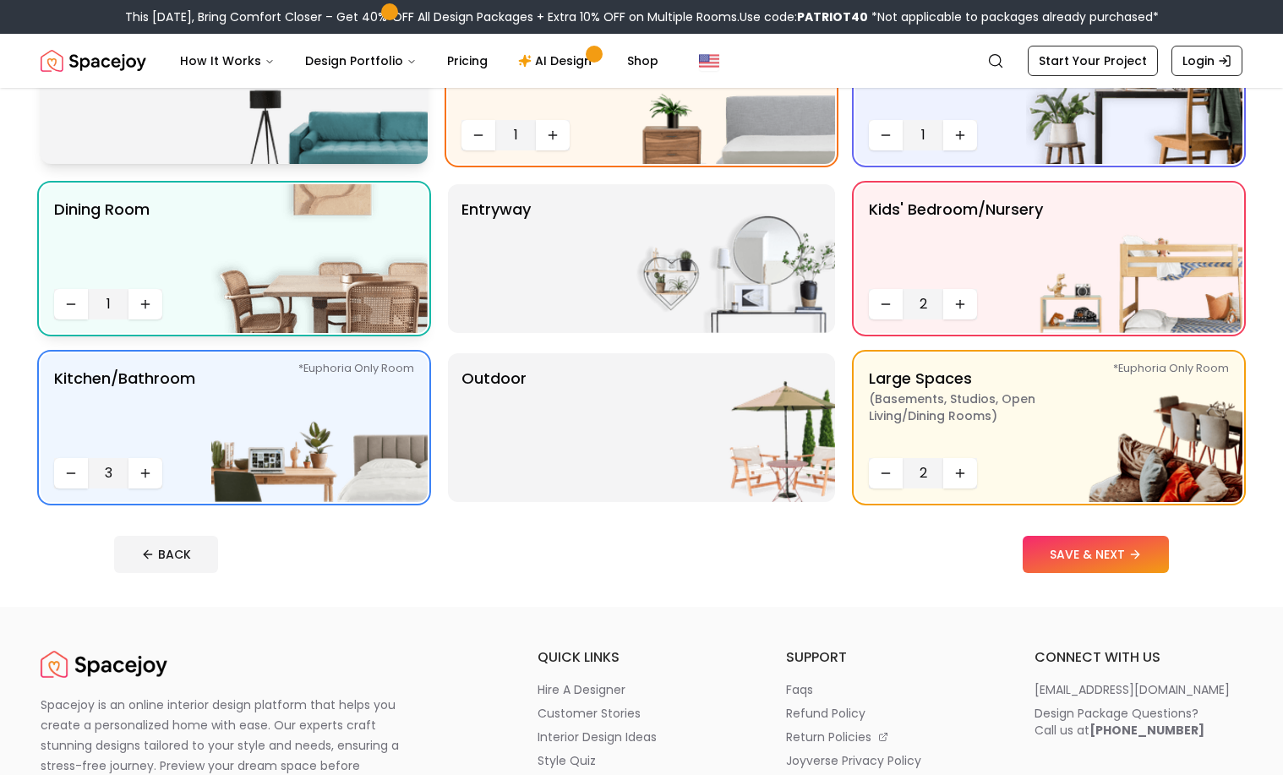
click at [51, 295] on div "Dining Room 1" at bounding box center [234, 258] width 387 height 149
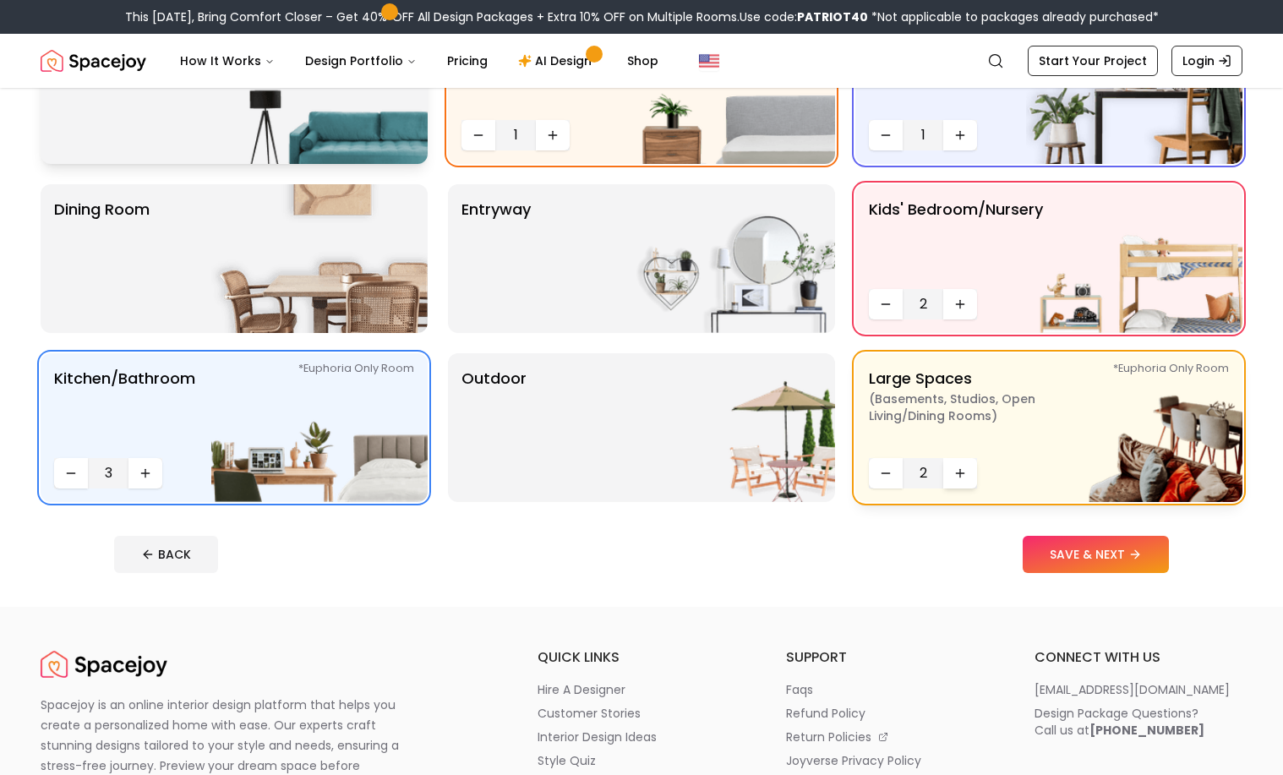
click at [956, 480] on button "Increase quantity" at bounding box center [961, 473] width 34 height 30
click at [1086, 559] on button "SAVE & NEXT" at bounding box center [1096, 554] width 146 height 37
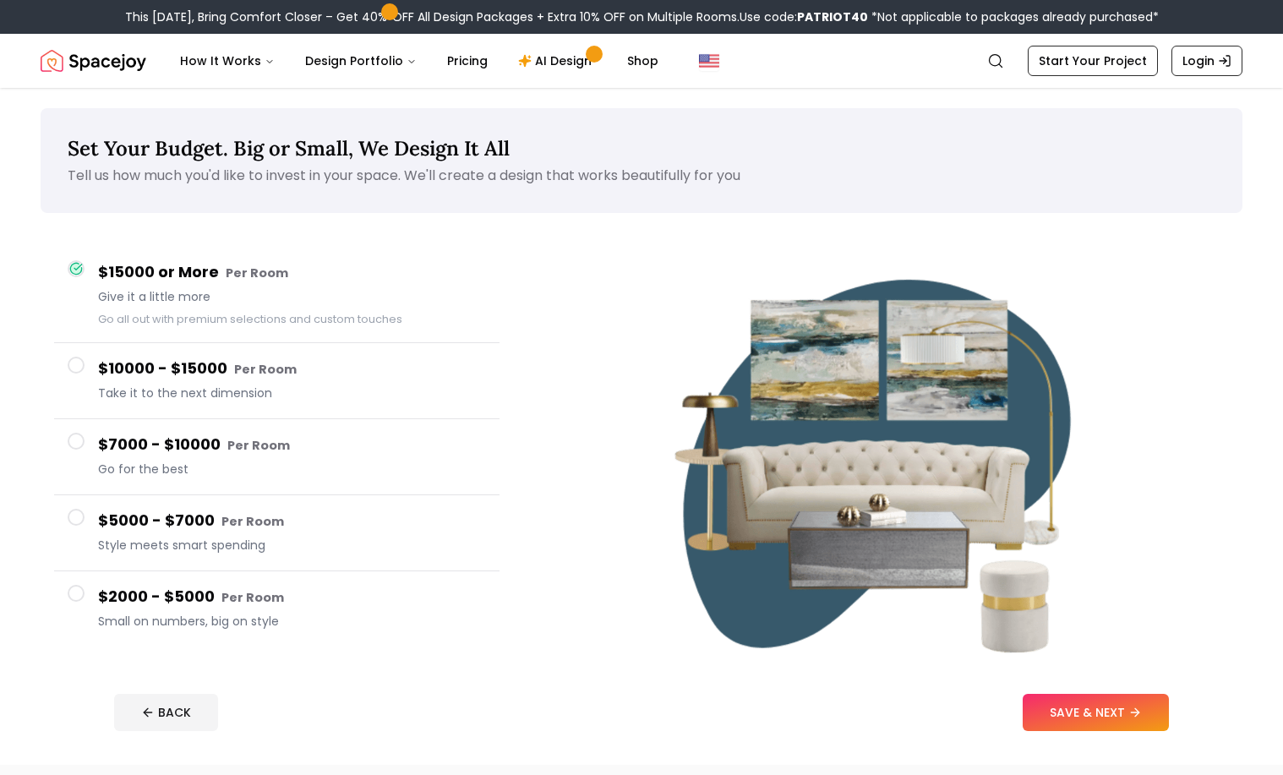
click at [364, 397] on span "Take it to the next dimension" at bounding box center [292, 393] width 388 height 17
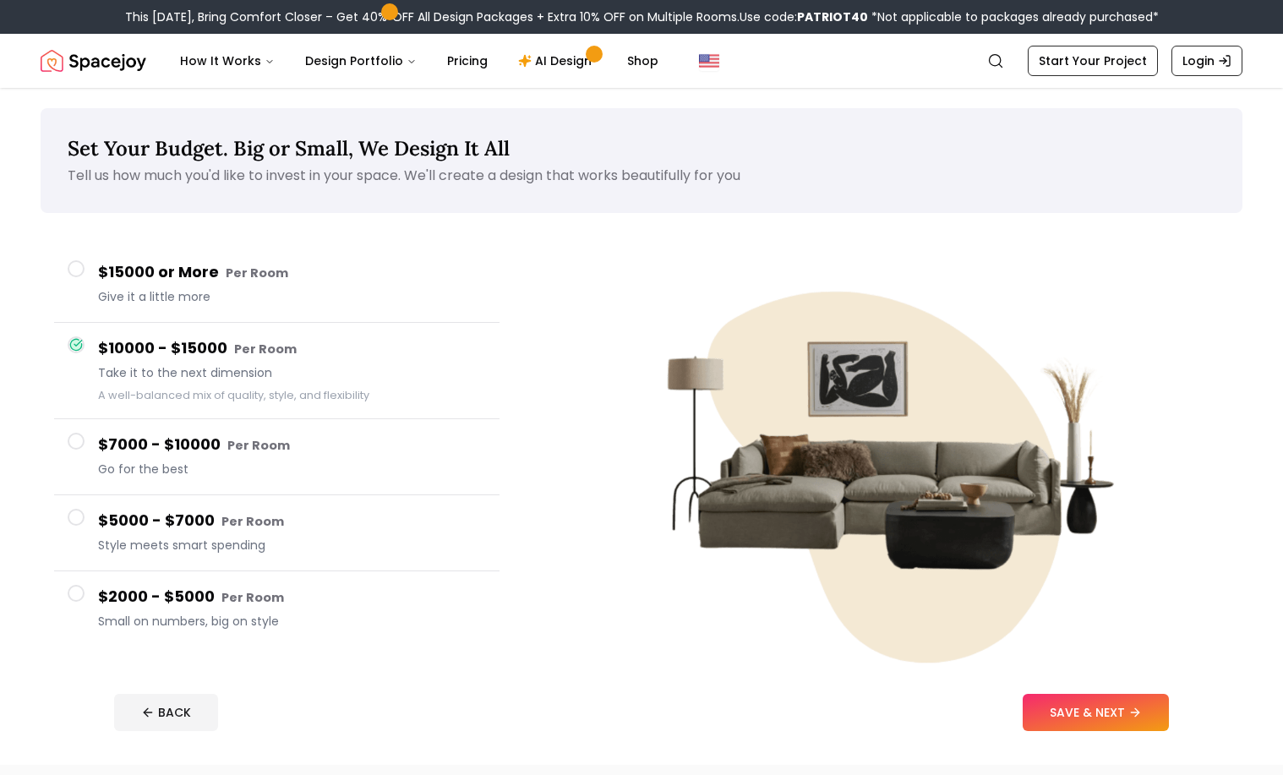
click at [316, 436] on h4 "$7000 - $10000 Per Room" at bounding box center [292, 445] width 388 height 25
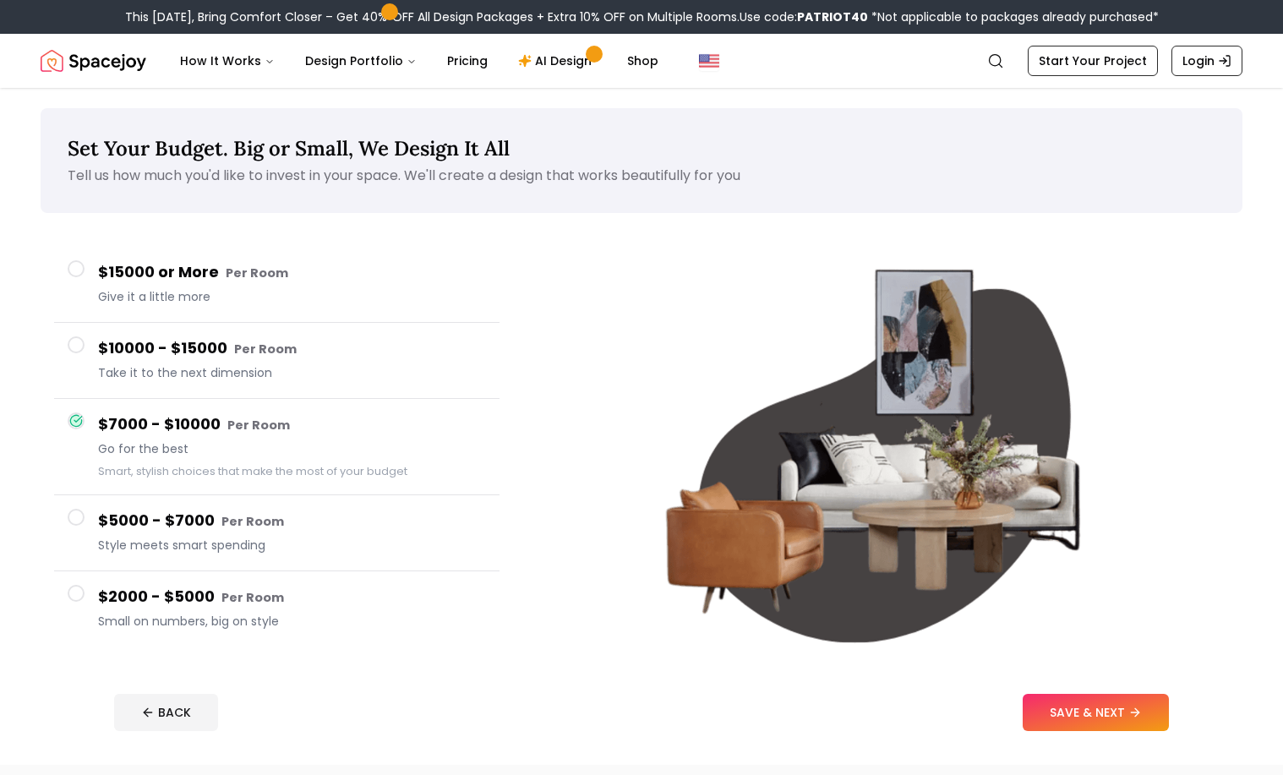
click at [306, 551] on span "Style meets smart spending" at bounding box center [292, 545] width 388 height 17
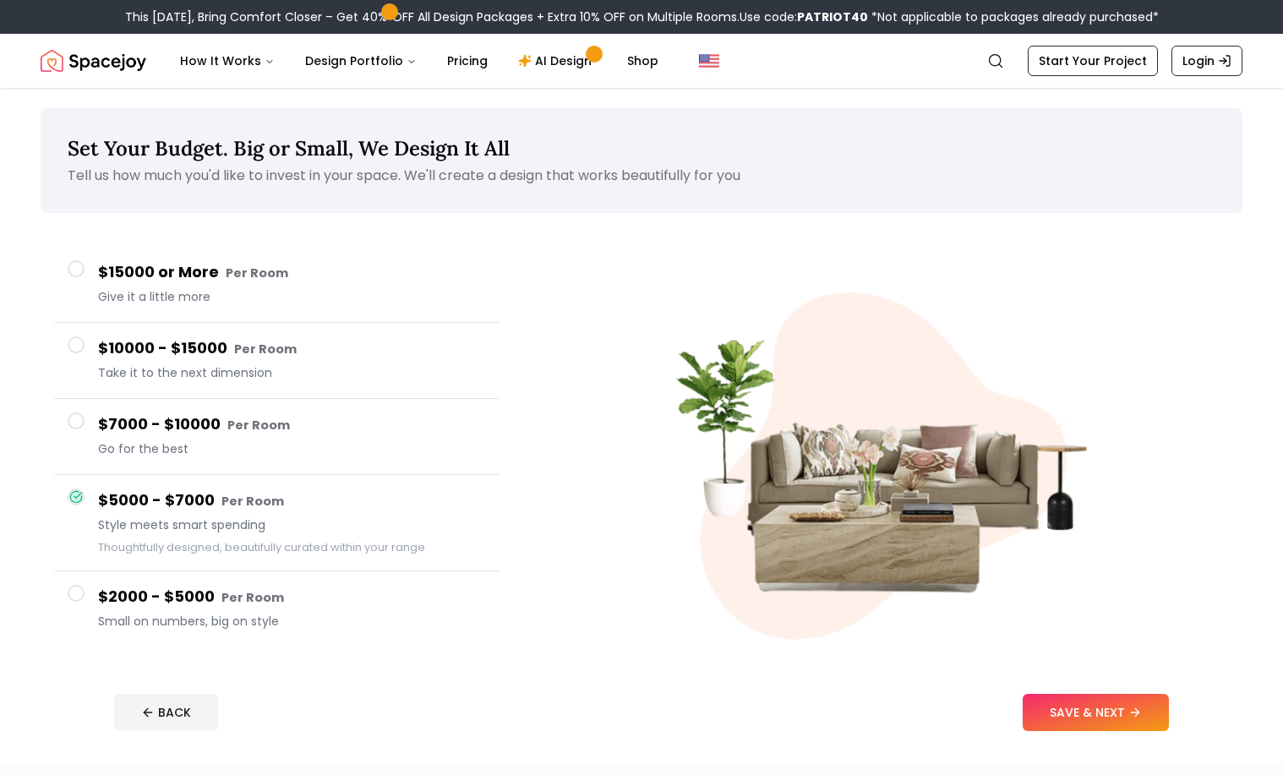
click at [281, 458] on div "$7000 - $10000 Per Room Go for the best" at bounding box center [292, 437] width 388 height 48
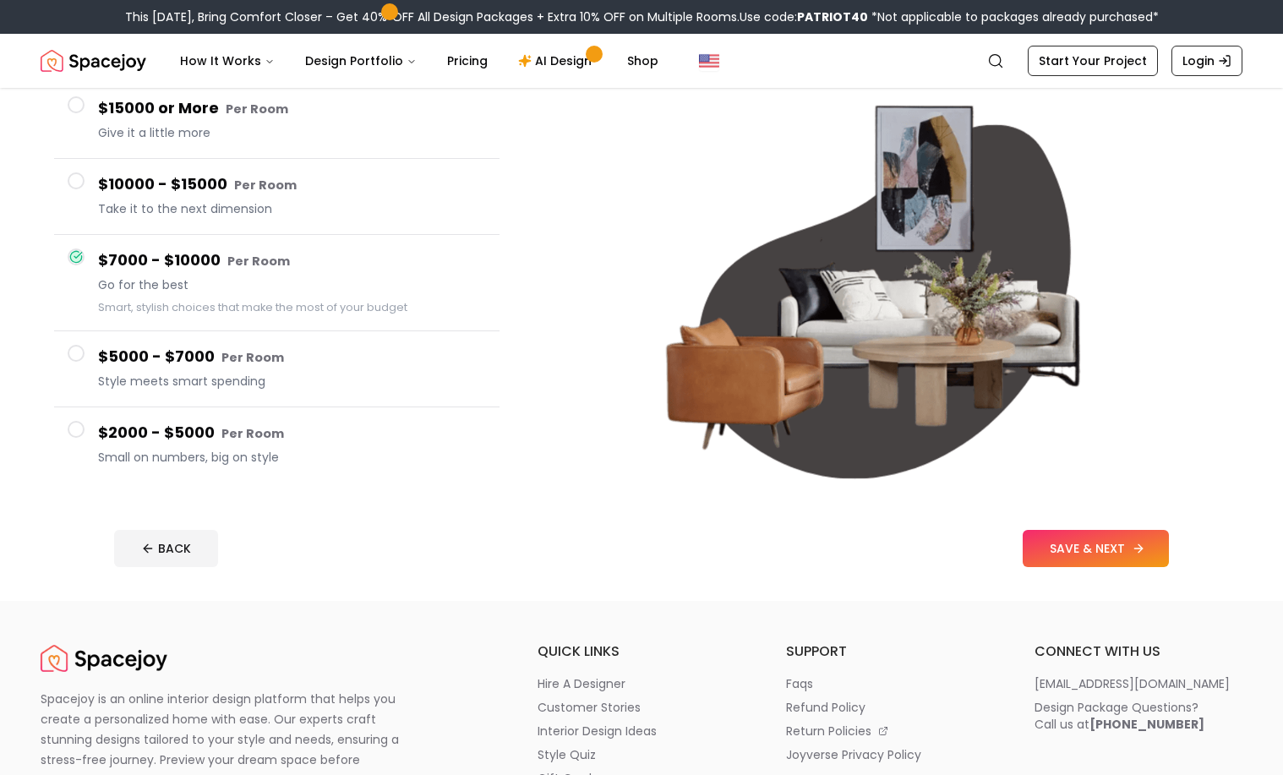
scroll to position [204, 0]
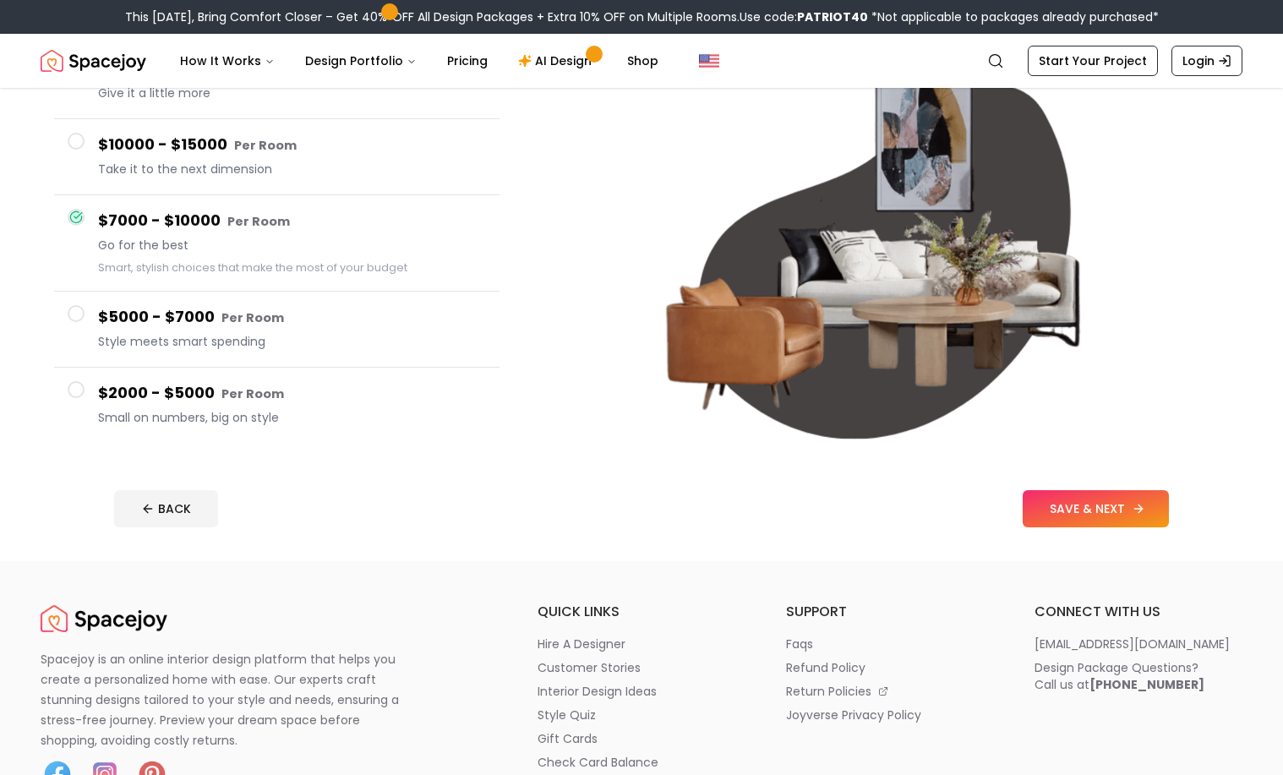
click at [1116, 500] on button "SAVE & NEXT" at bounding box center [1096, 508] width 146 height 37
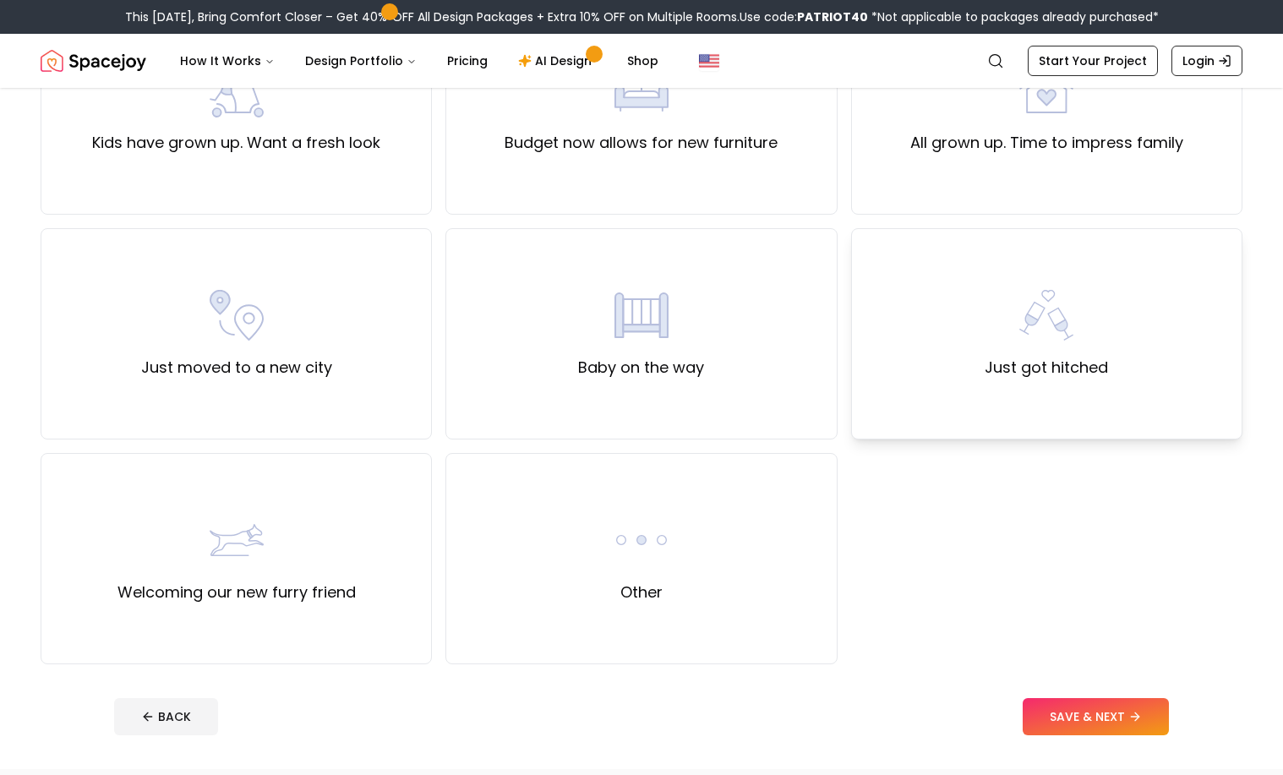
scroll to position [477, 0]
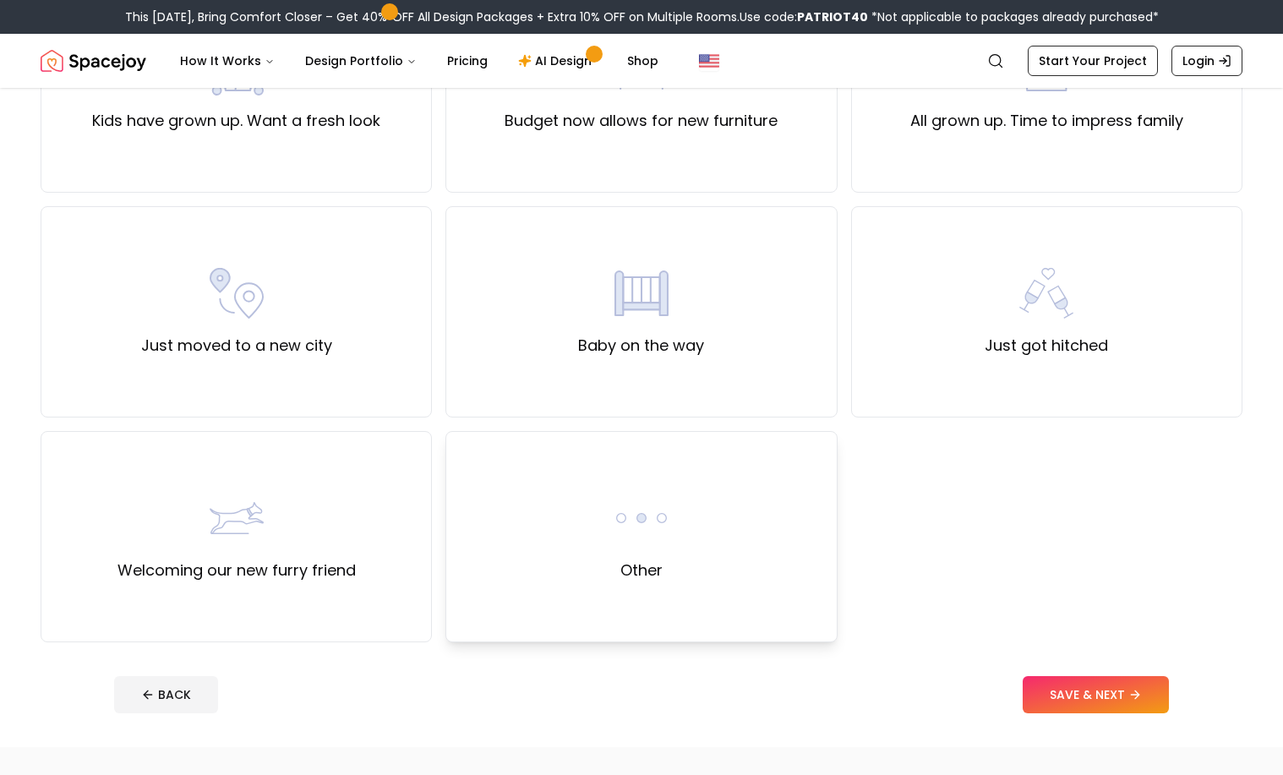
click at [644, 551] on div "Other" at bounding box center [642, 536] width 54 height 91
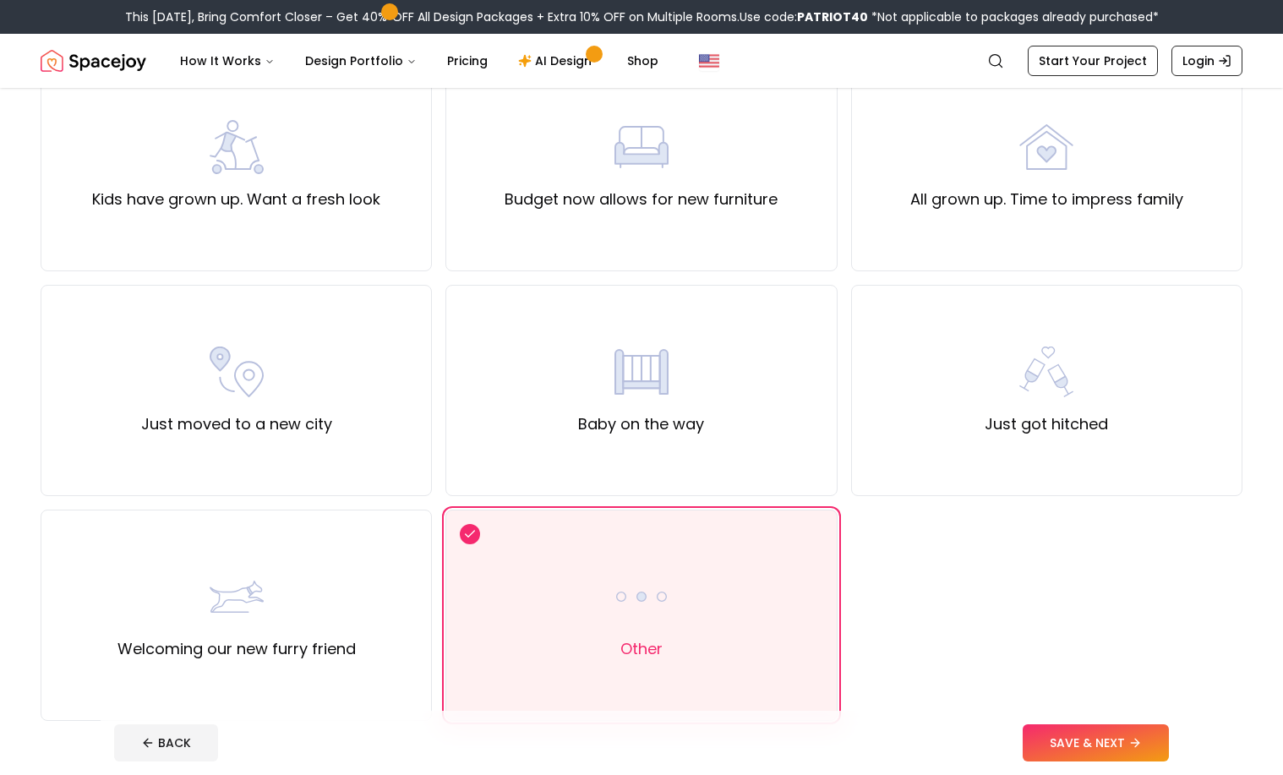
scroll to position [400, 0]
click at [1075, 741] on button "SAVE & NEXT" at bounding box center [1096, 743] width 146 height 37
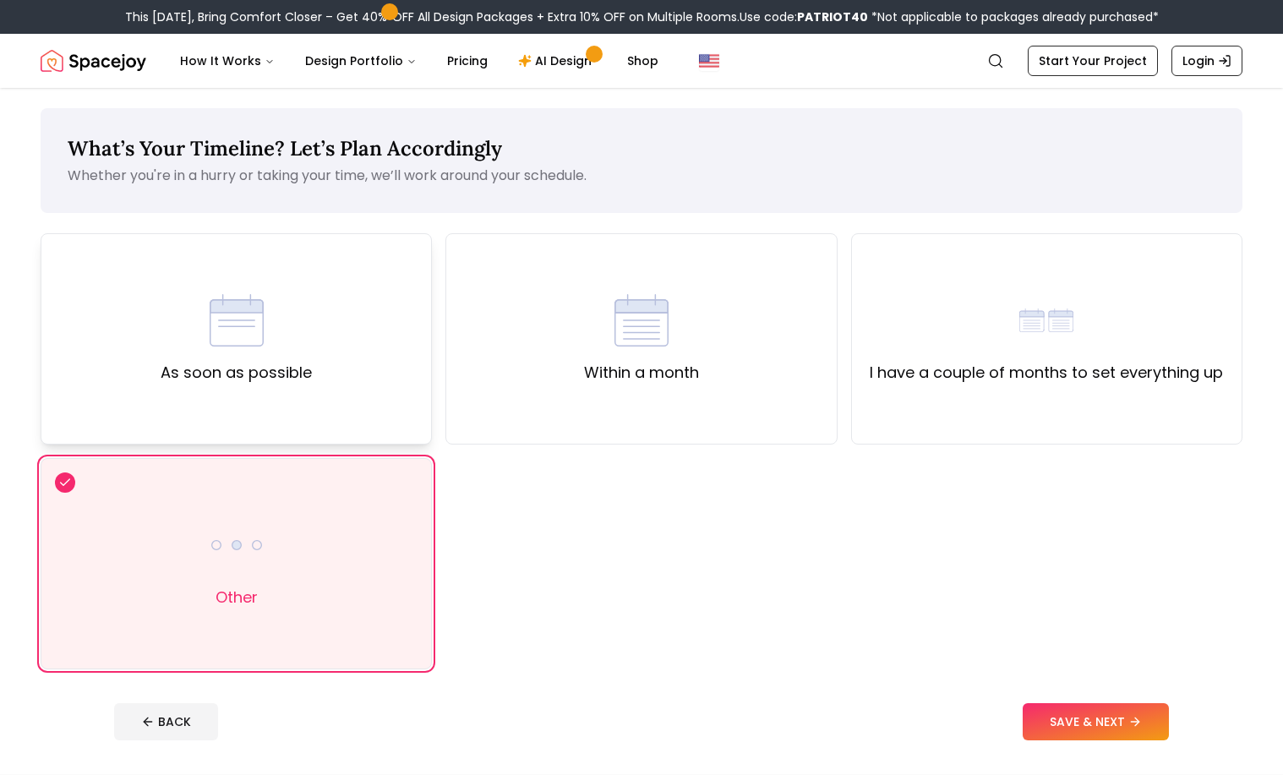
click at [355, 365] on div "As soon as possible" at bounding box center [236, 338] width 391 height 211
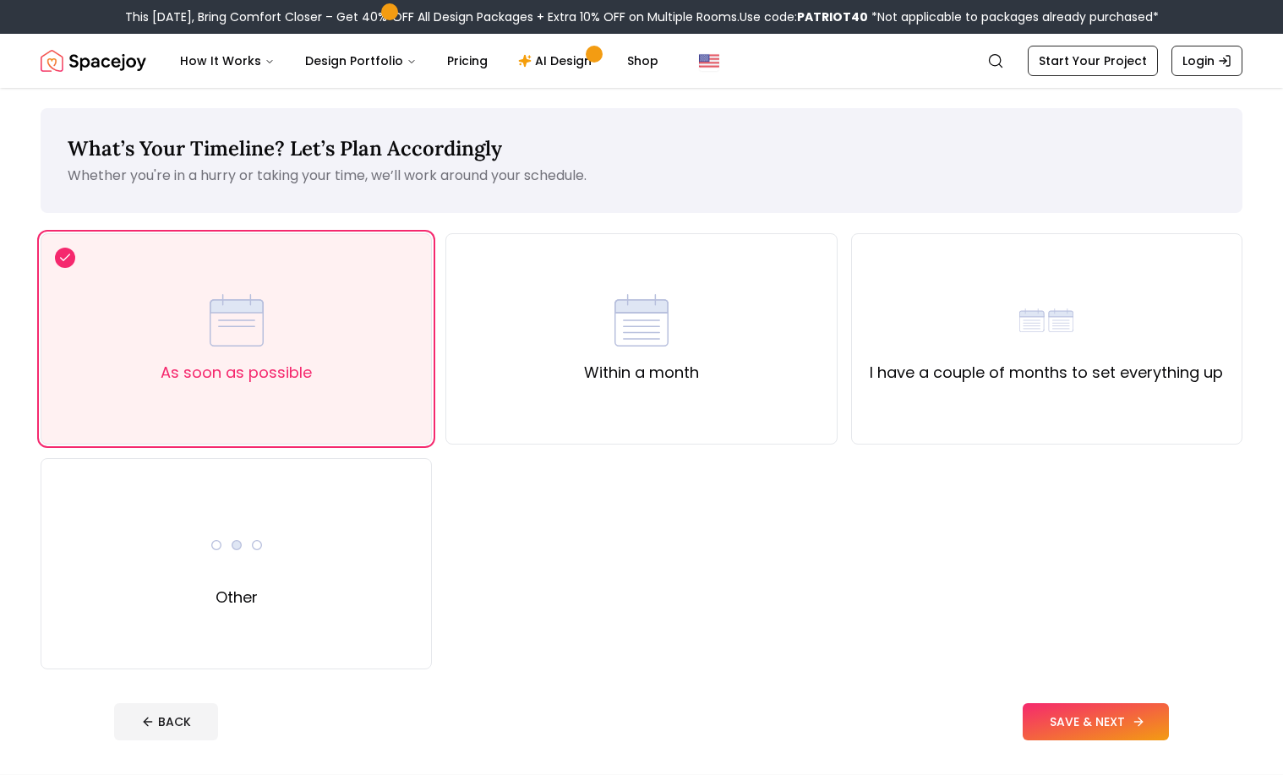
click at [1063, 726] on button "SAVE & NEXT" at bounding box center [1096, 721] width 146 height 37
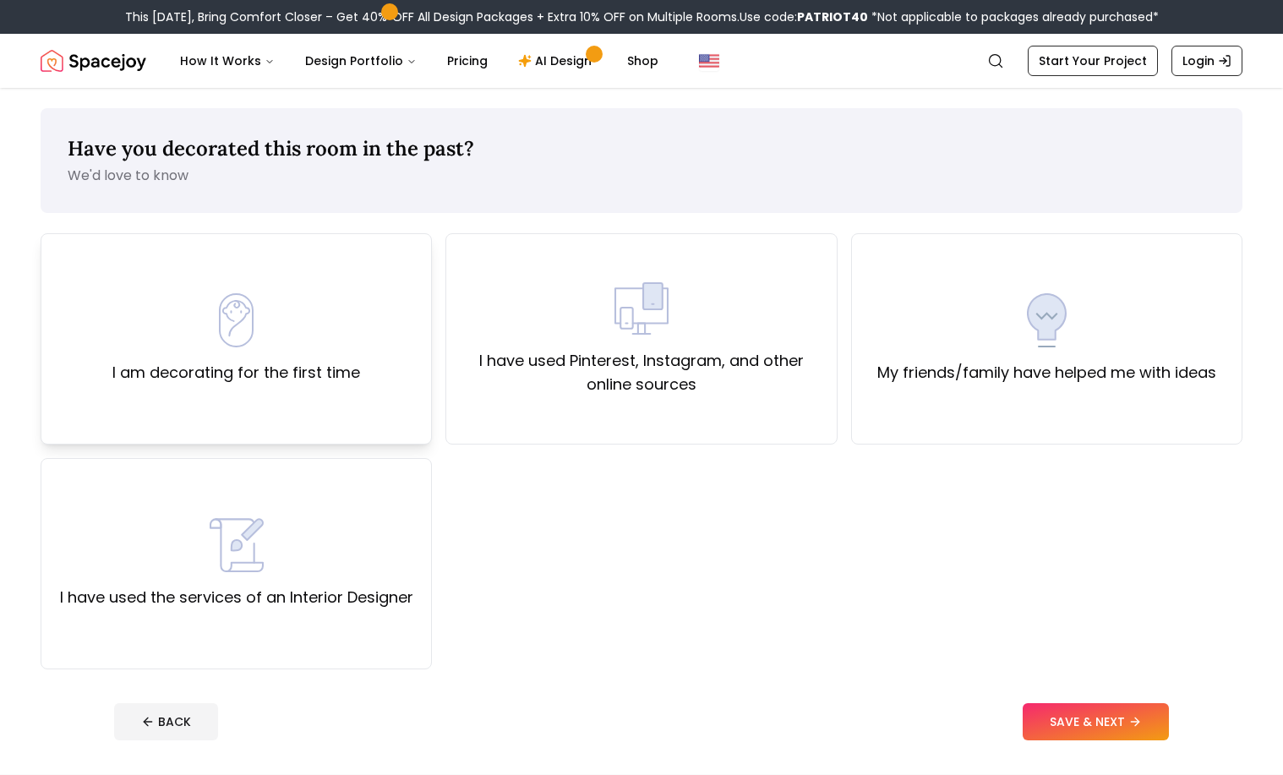
click at [347, 394] on div "I am decorating for the first time" at bounding box center [236, 338] width 391 height 211
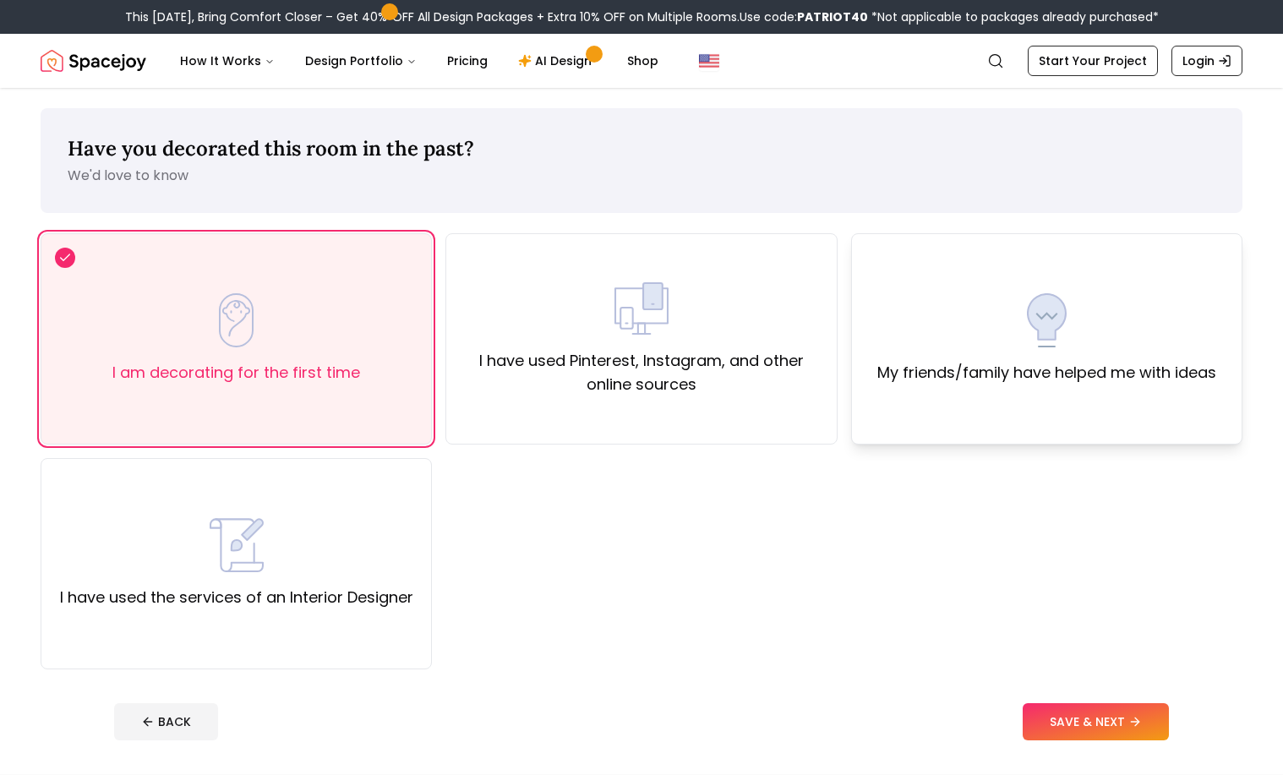
click at [1066, 373] on label "My friends/family have helped me with ideas" at bounding box center [1047, 373] width 339 height 24
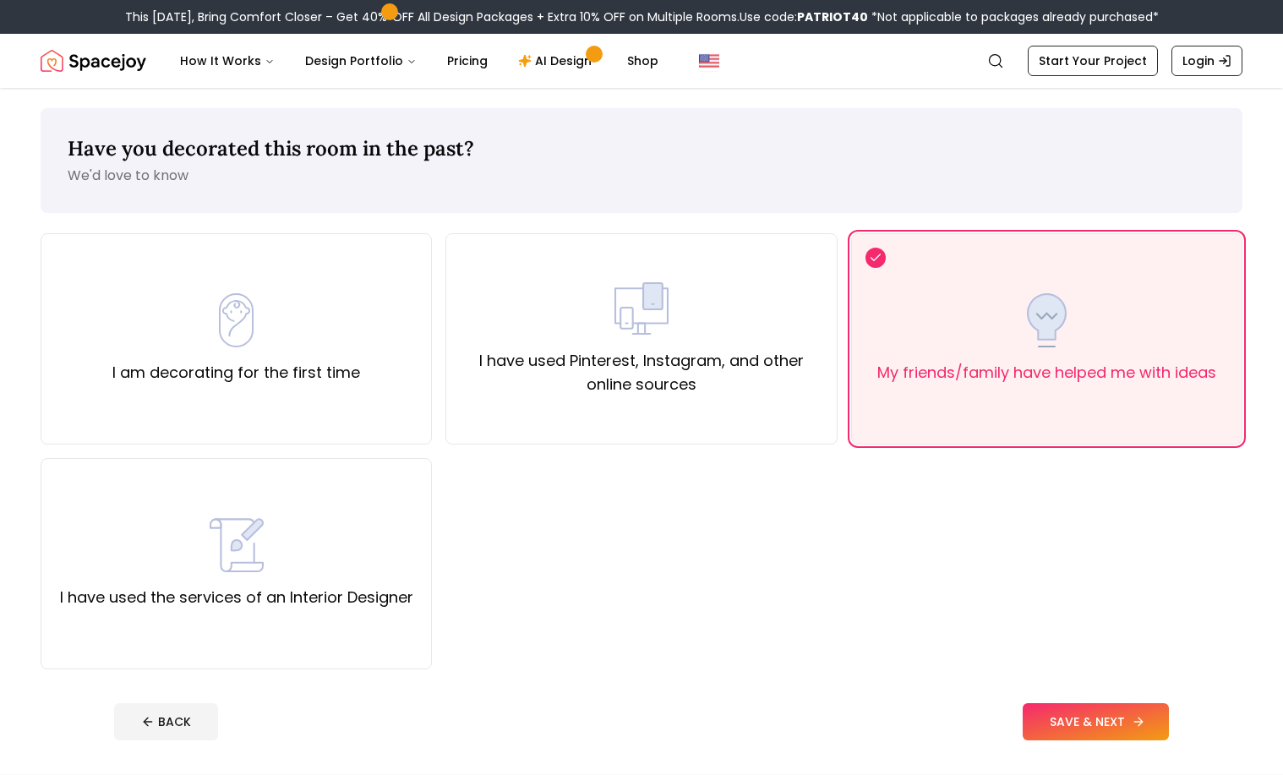
click at [1073, 719] on button "SAVE & NEXT" at bounding box center [1096, 721] width 146 height 37
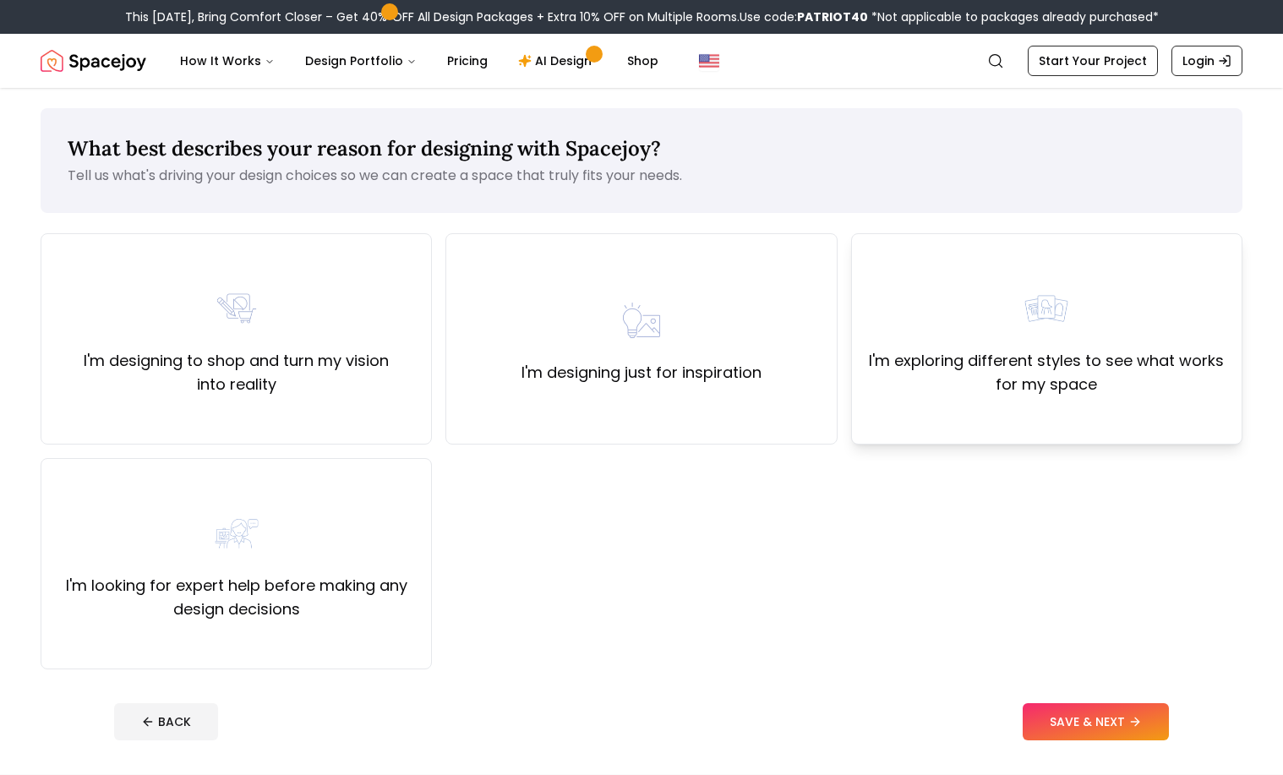
click at [1053, 378] on label "I'm exploring different styles to see what works for my space" at bounding box center [1047, 372] width 363 height 47
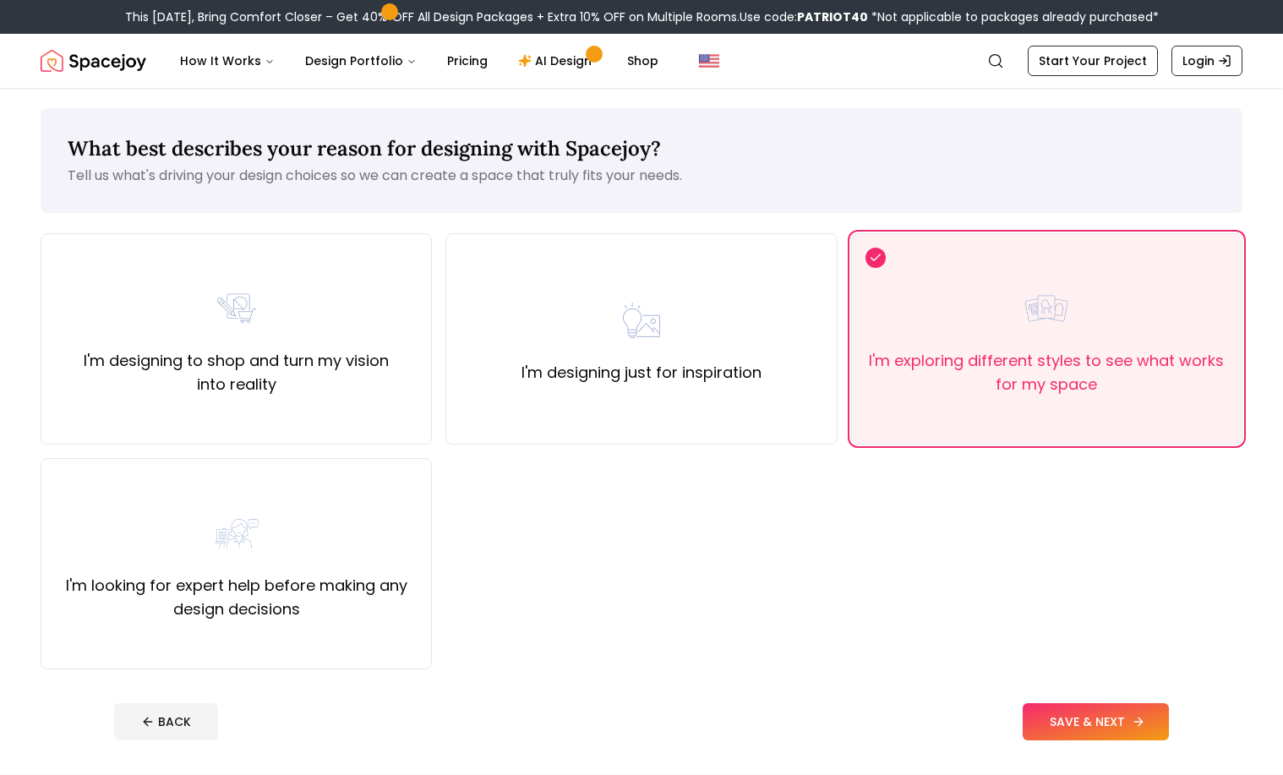
click at [1050, 723] on button "SAVE & NEXT" at bounding box center [1096, 721] width 146 height 37
